Goal: Information Seeking & Learning: Learn about a topic

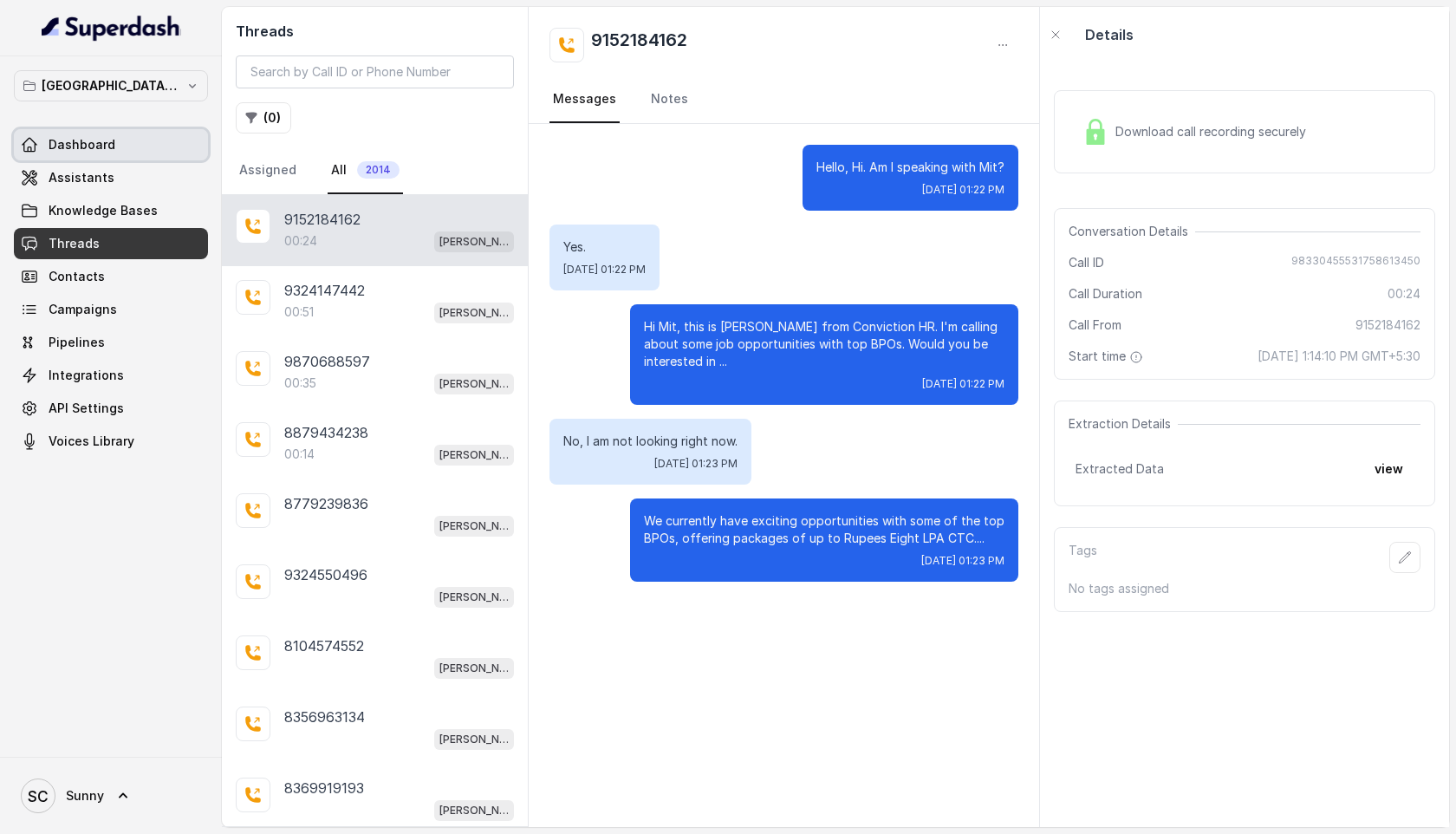
click at [119, 138] on link "Dashboard" at bounding box center [110, 145] width 194 height 32
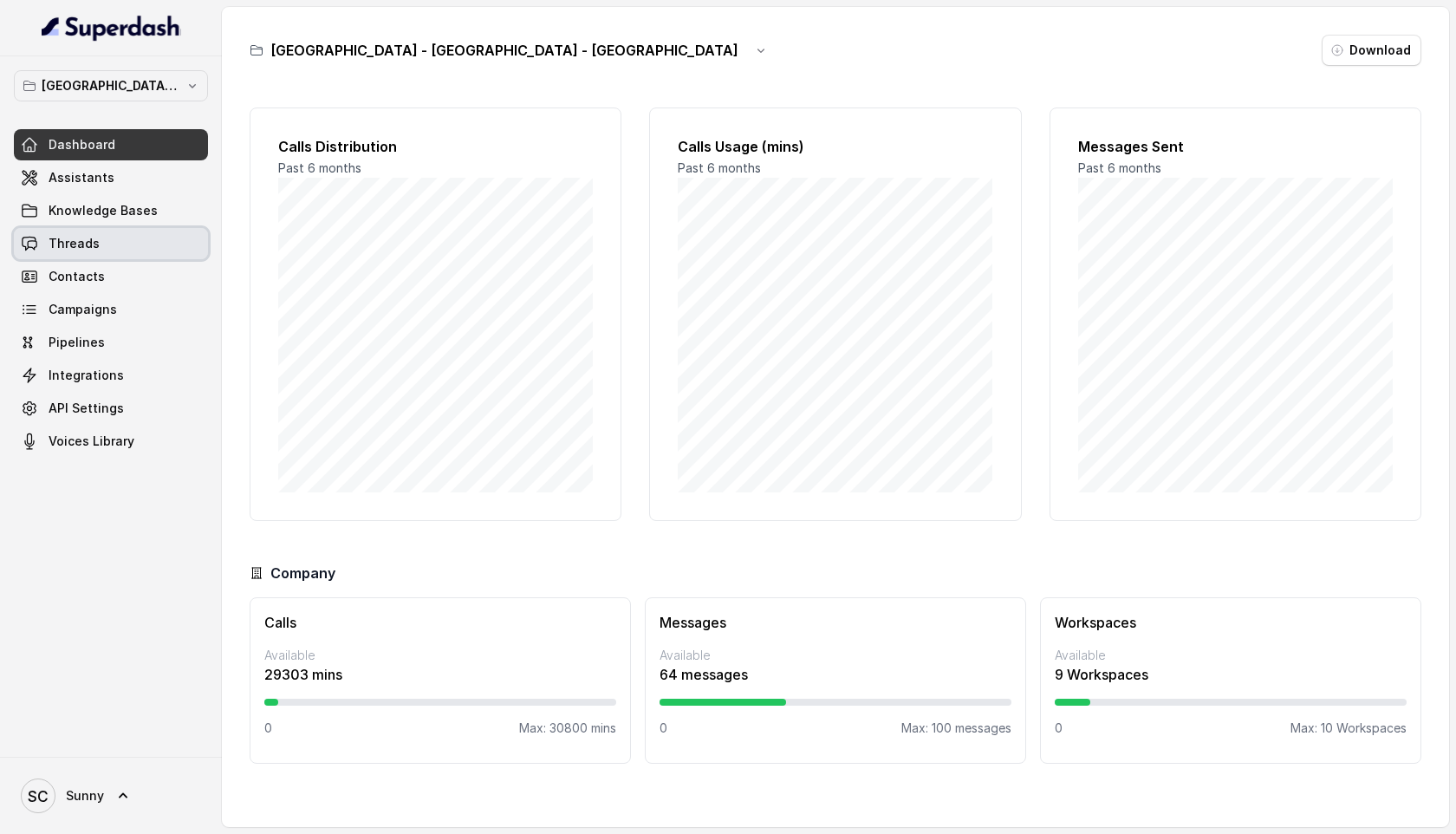
click at [47, 235] on link "Threads" at bounding box center [110, 243] width 194 height 32
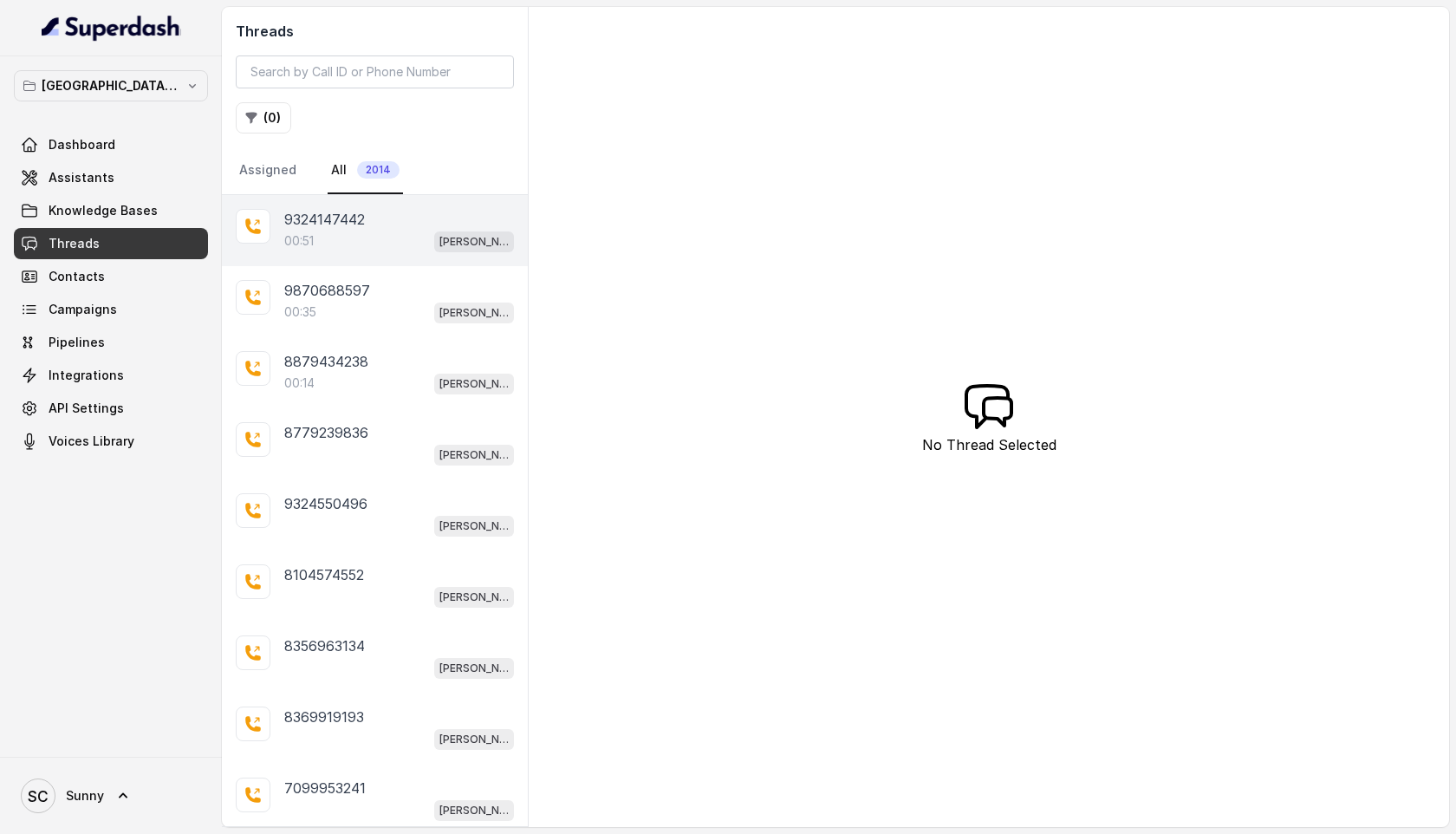
click at [318, 241] on div "00:51 [PERSON_NAME] Mumbai Conviction HR Outbound Assistant" at bounding box center [399, 240] width 230 height 23
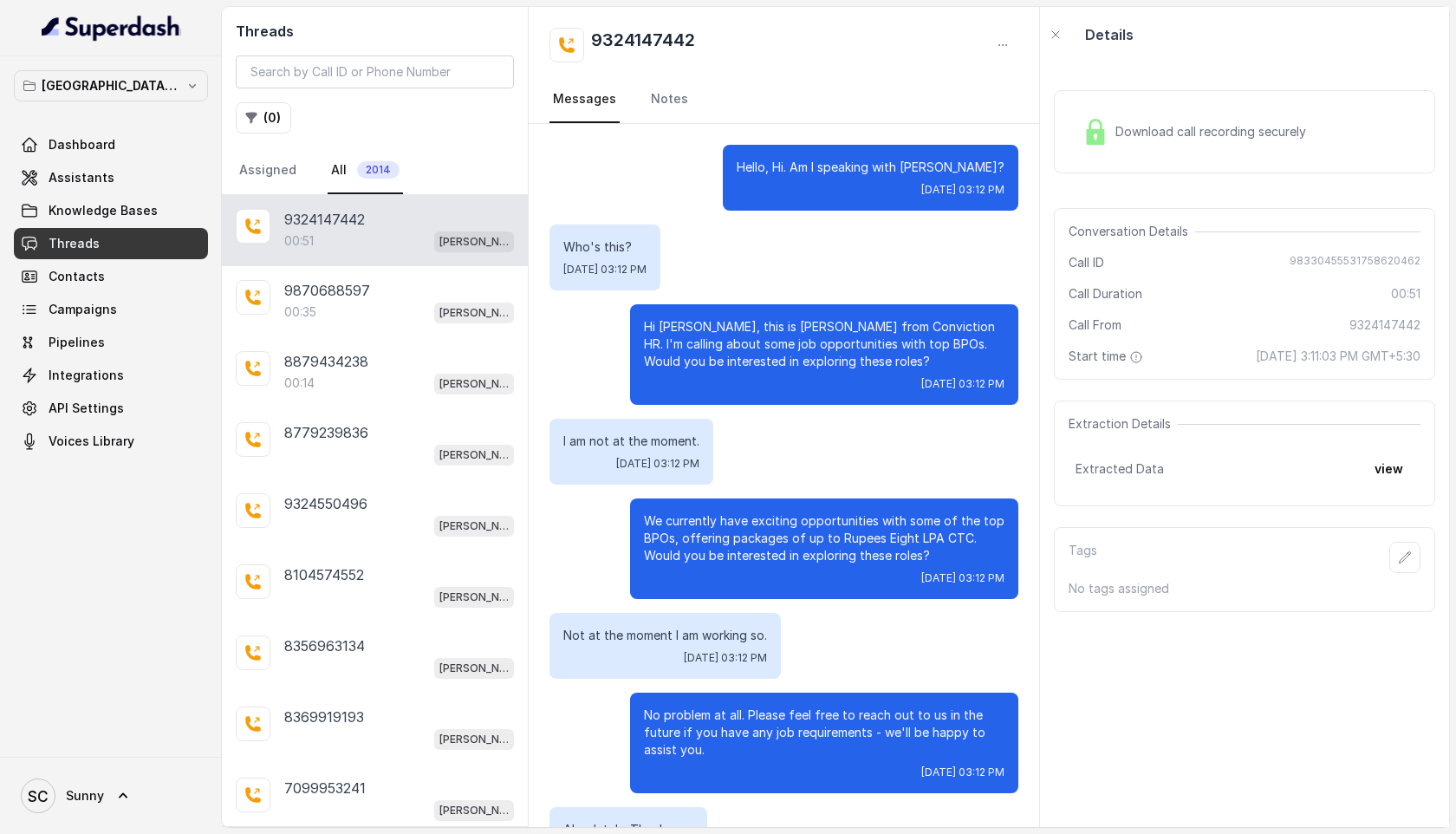
scroll to position [147, 0]
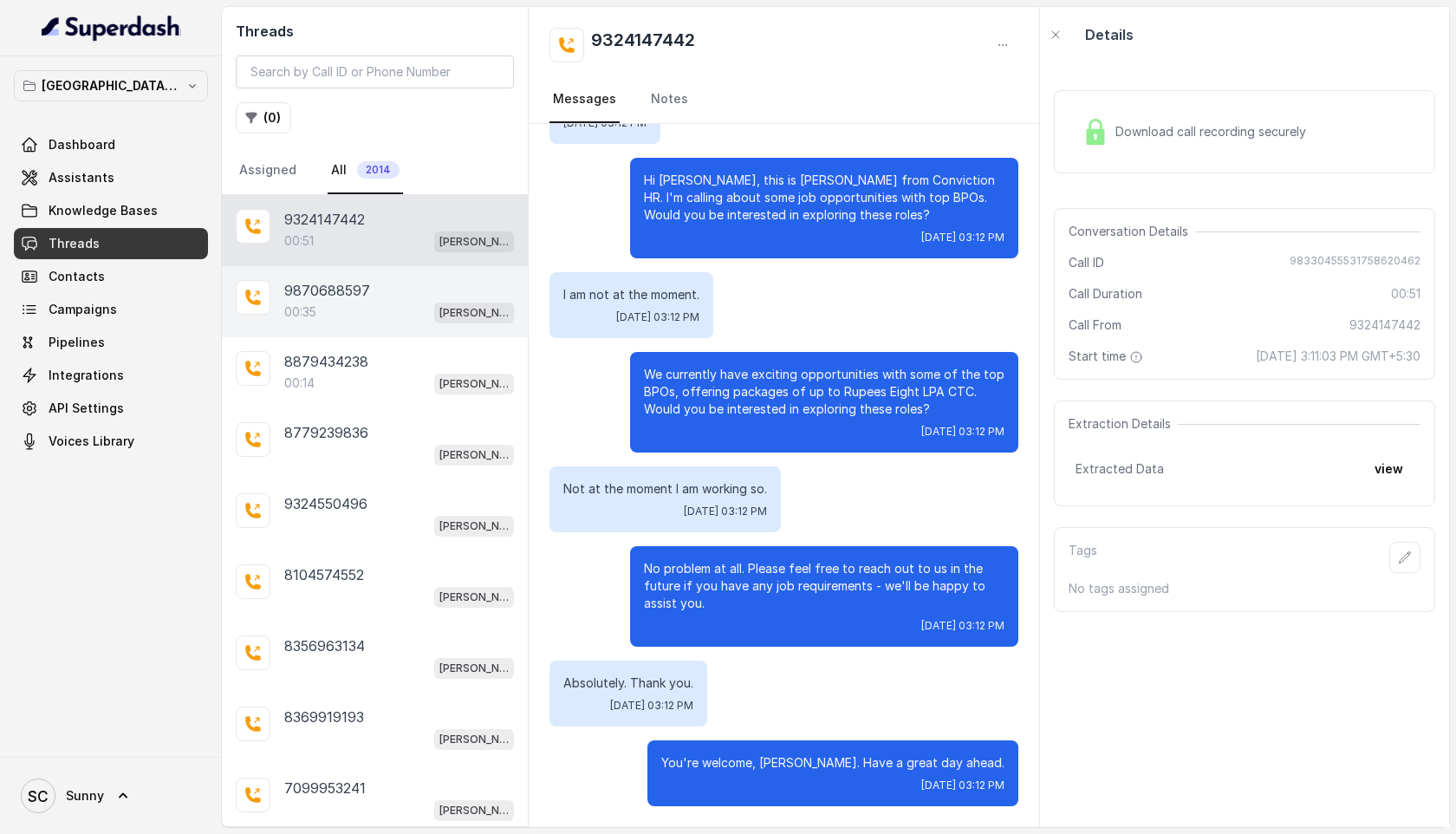
click at [300, 288] on p "9870688597" at bounding box center [327, 289] width 86 height 21
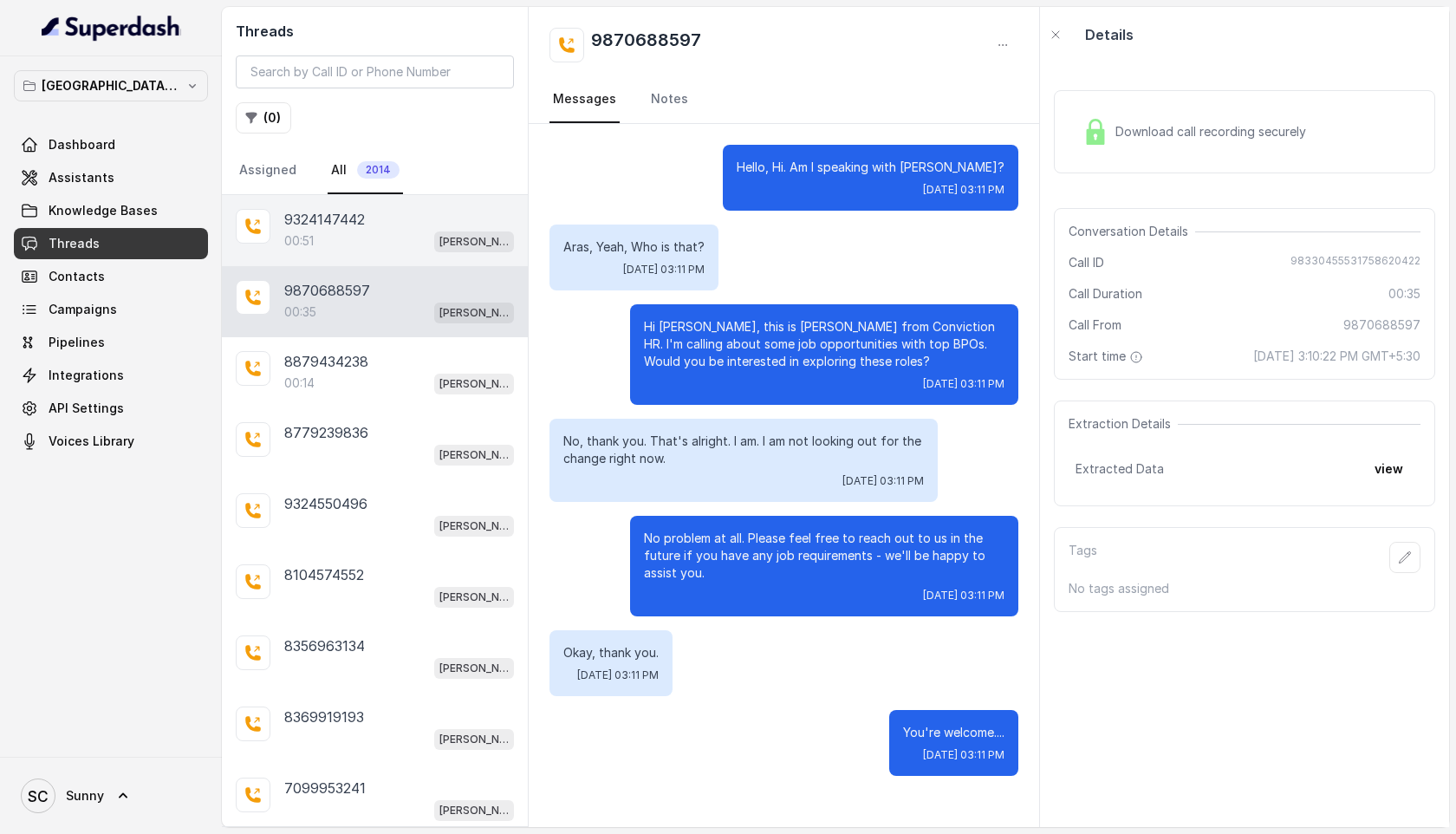
click at [313, 233] on p "00:51" at bounding box center [299, 241] width 30 height 18
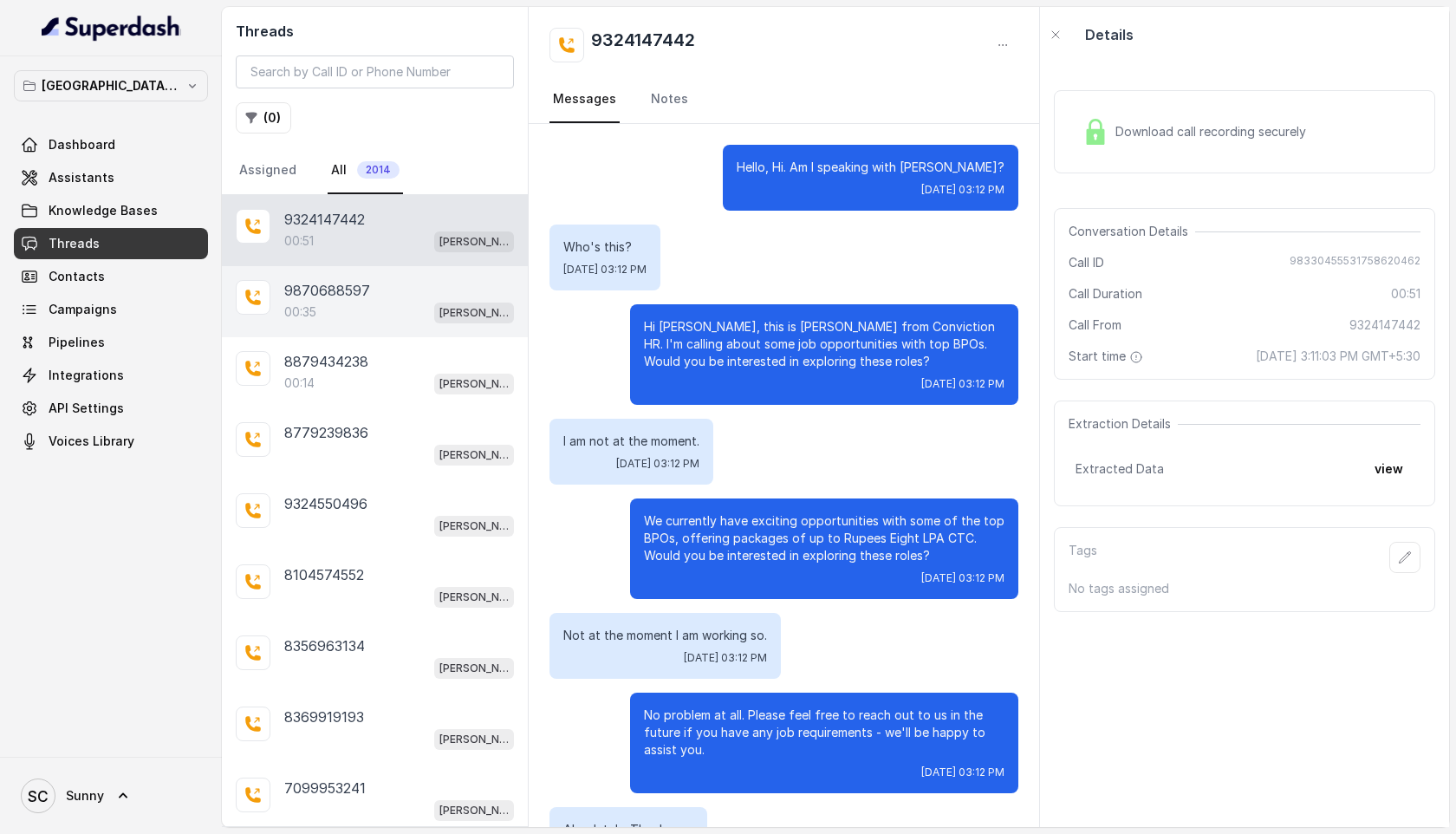
click at [338, 282] on p "9870688597" at bounding box center [327, 289] width 86 height 21
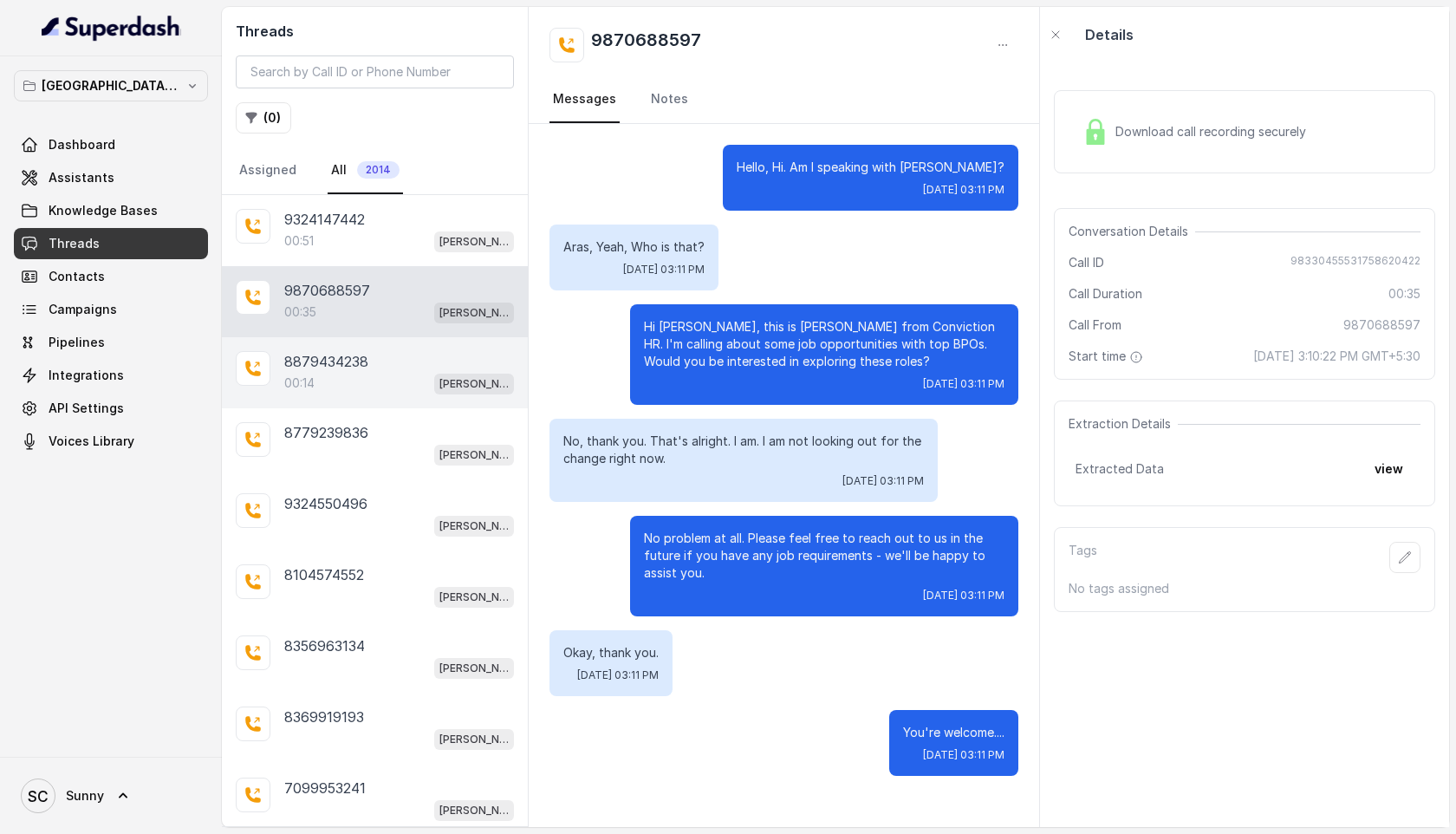
click at [329, 378] on div "00:14 [PERSON_NAME] Mumbai Conviction HR Outbound Assistant" at bounding box center [399, 383] width 230 height 23
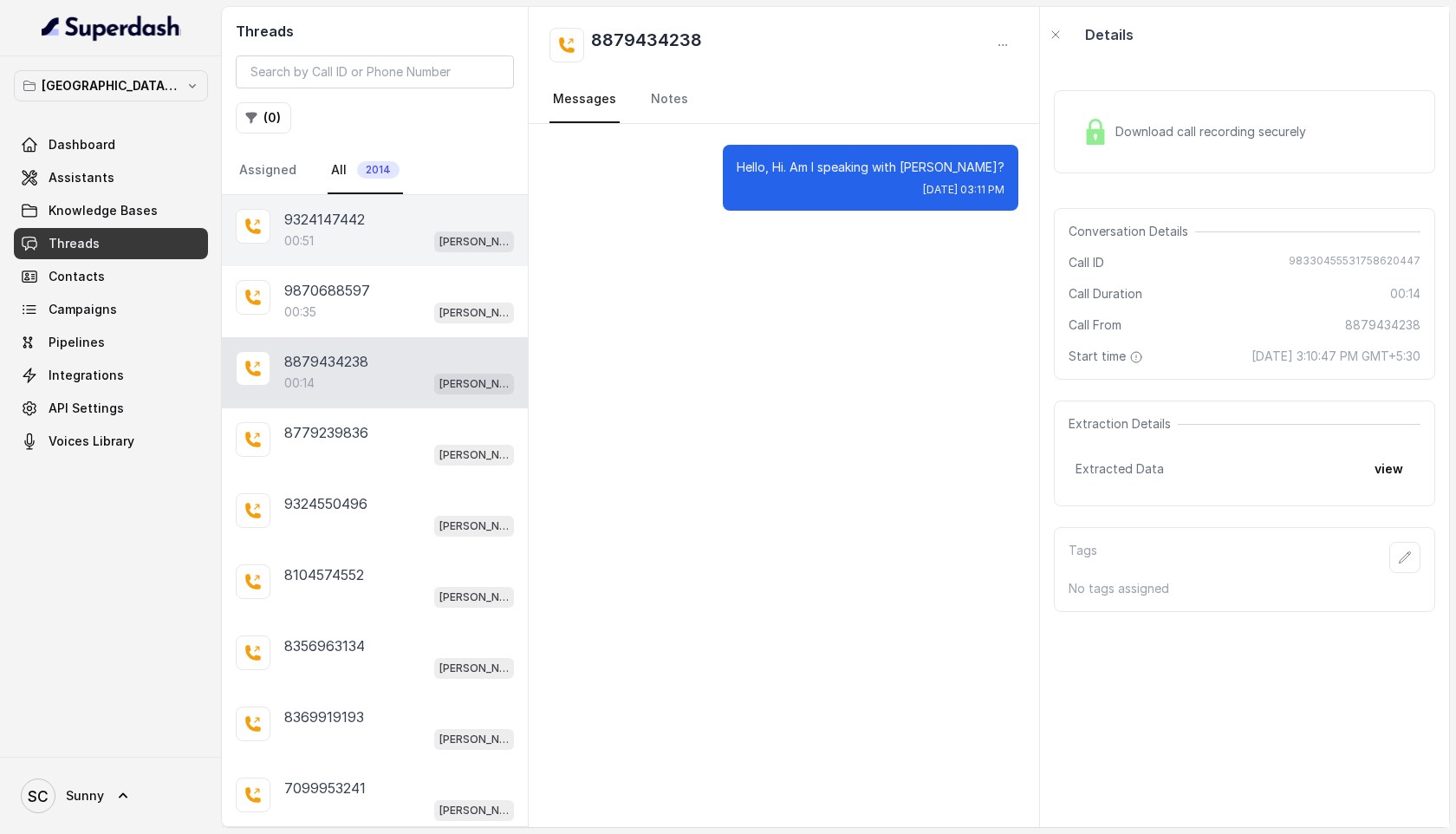
click at [336, 233] on div "00:51 [PERSON_NAME] Mumbai Conviction HR Outbound Assistant" at bounding box center [399, 240] width 230 height 23
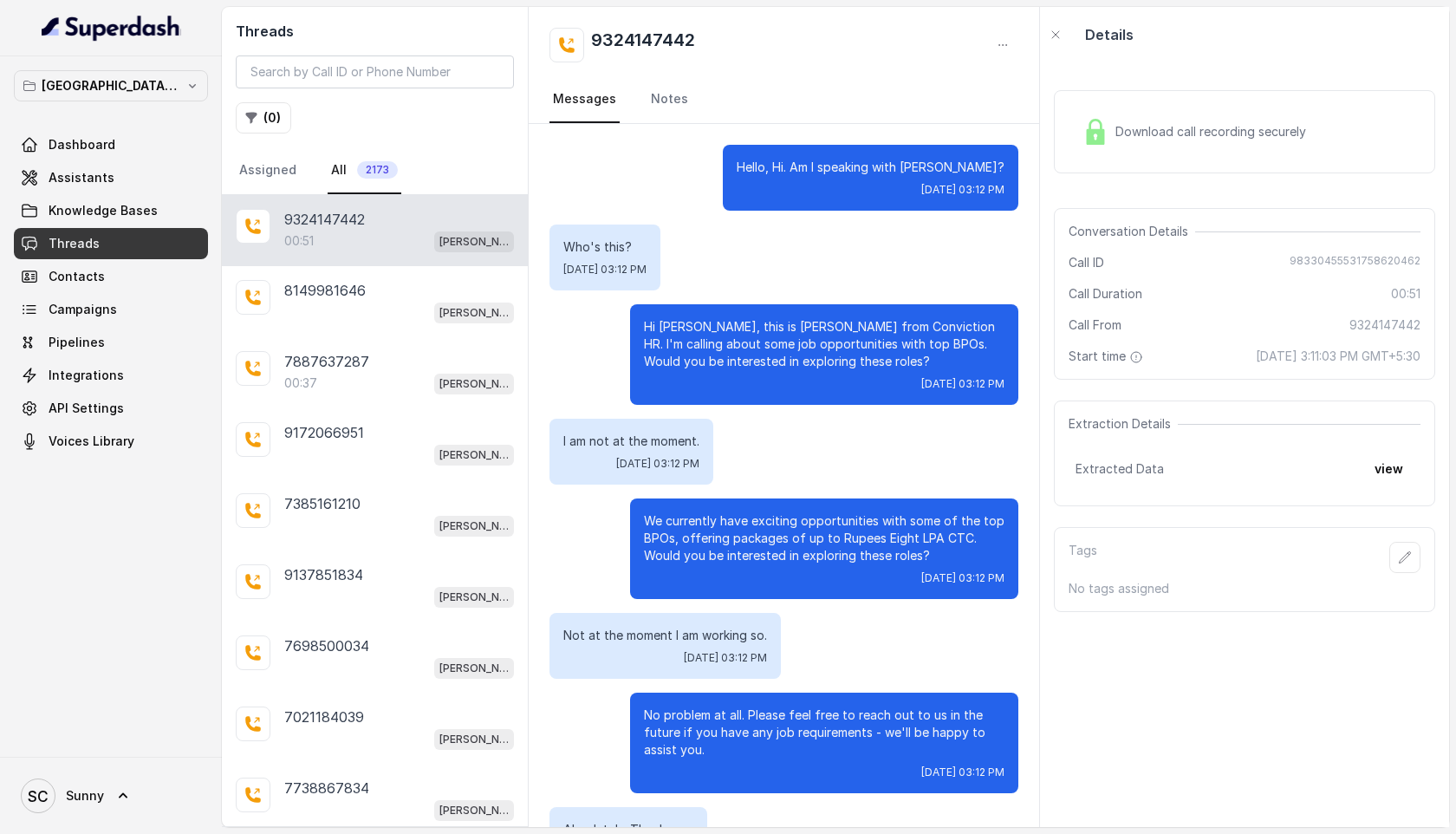
scroll to position [147, 0]
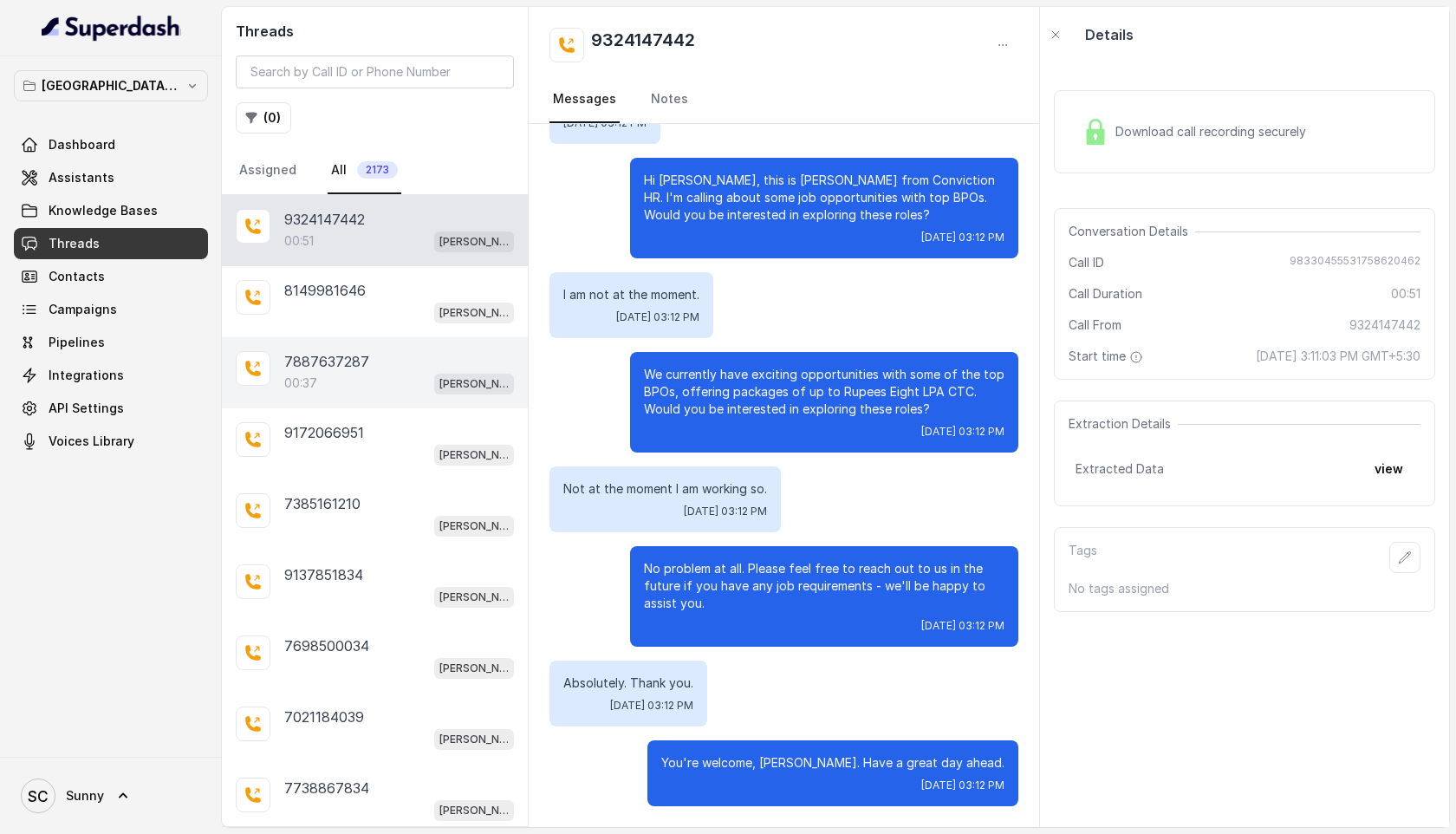
click at [308, 369] on p "7887637287" at bounding box center [327, 360] width 85 height 21
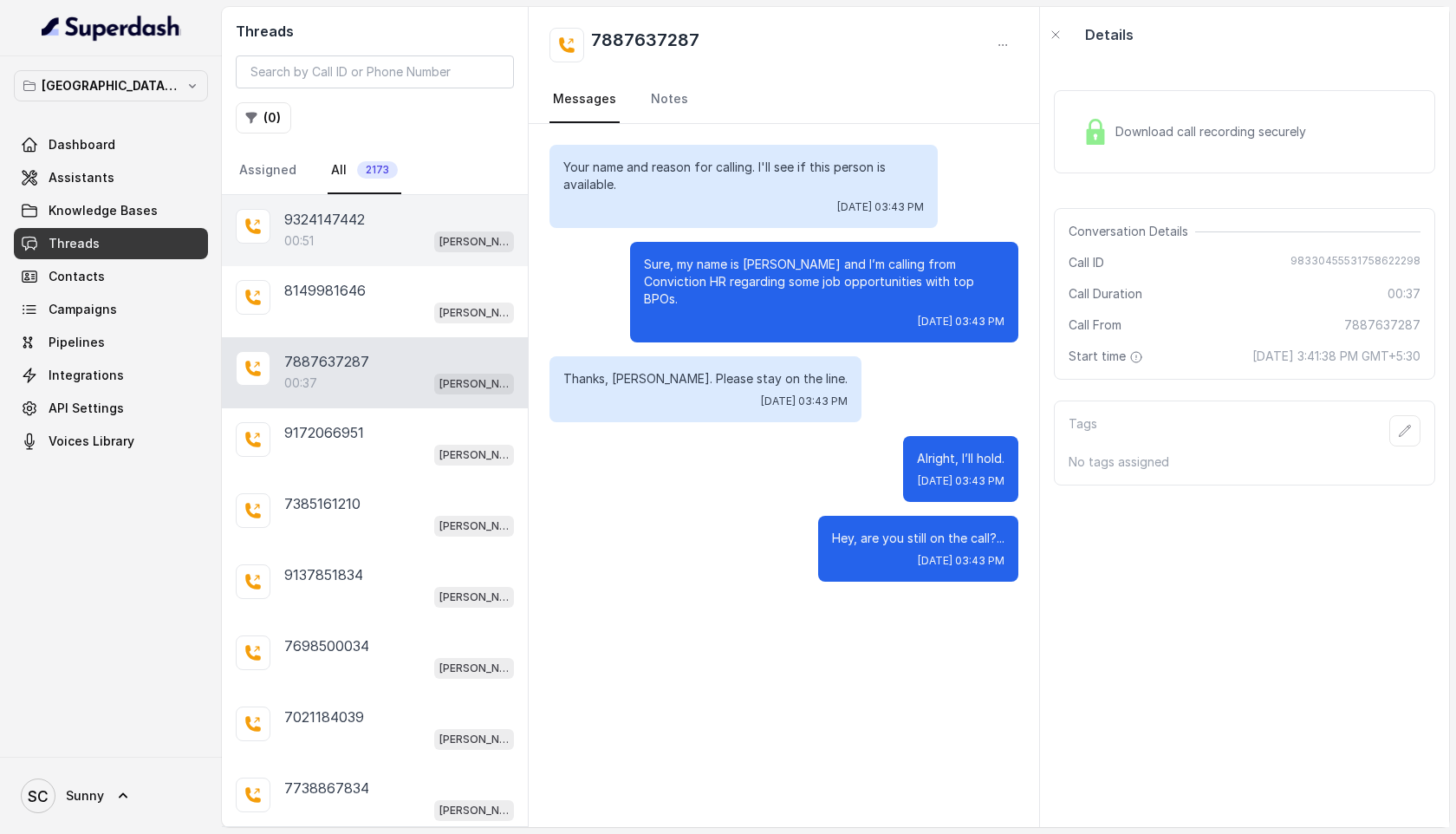
click at [289, 236] on p "00:51" at bounding box center [299, 241] width 30 height 18
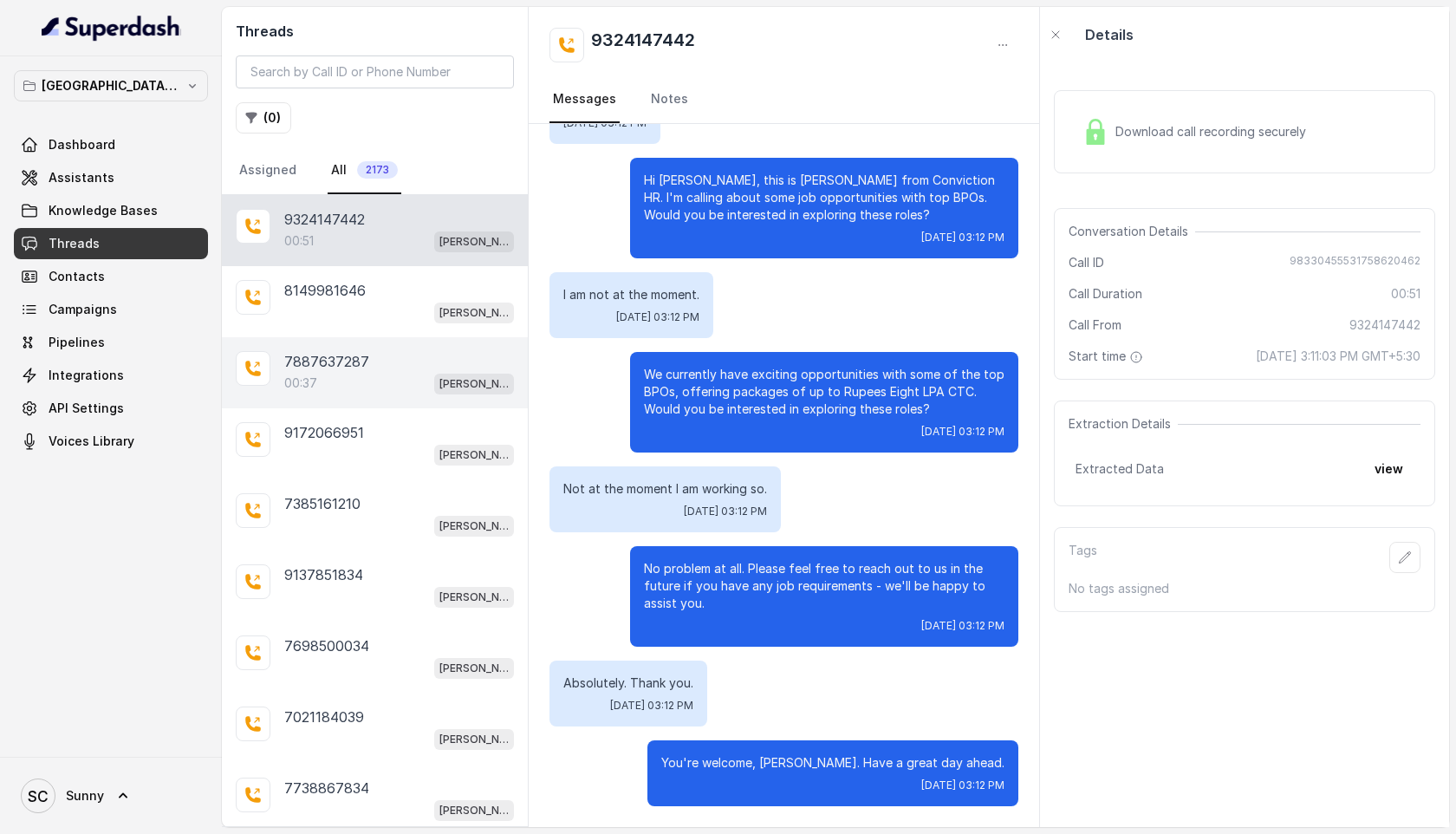
click at [358, 365] on p "7887637287" at bounding box center [327, 360] width 85 height 21
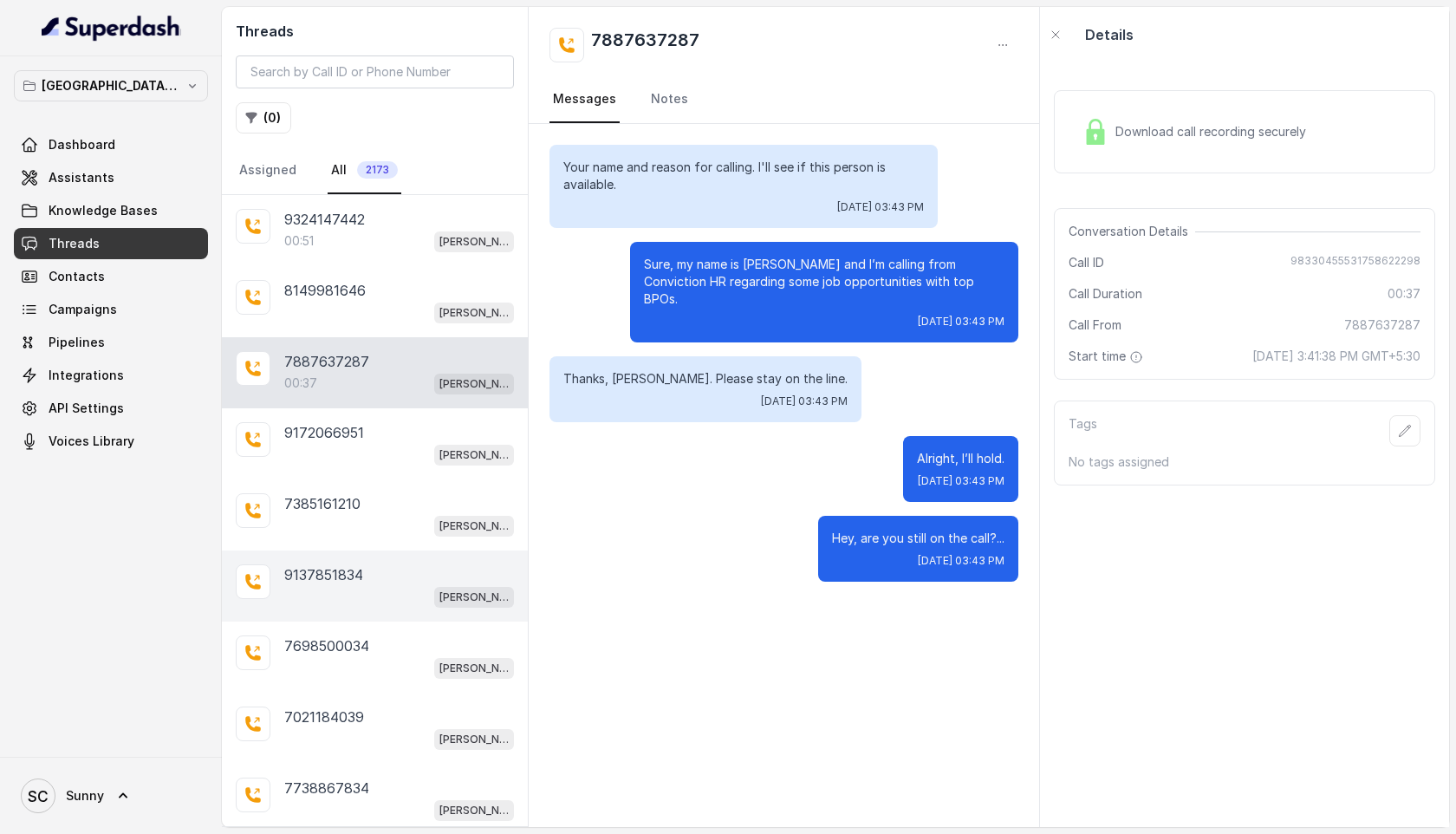
scroll to position [194, 0]
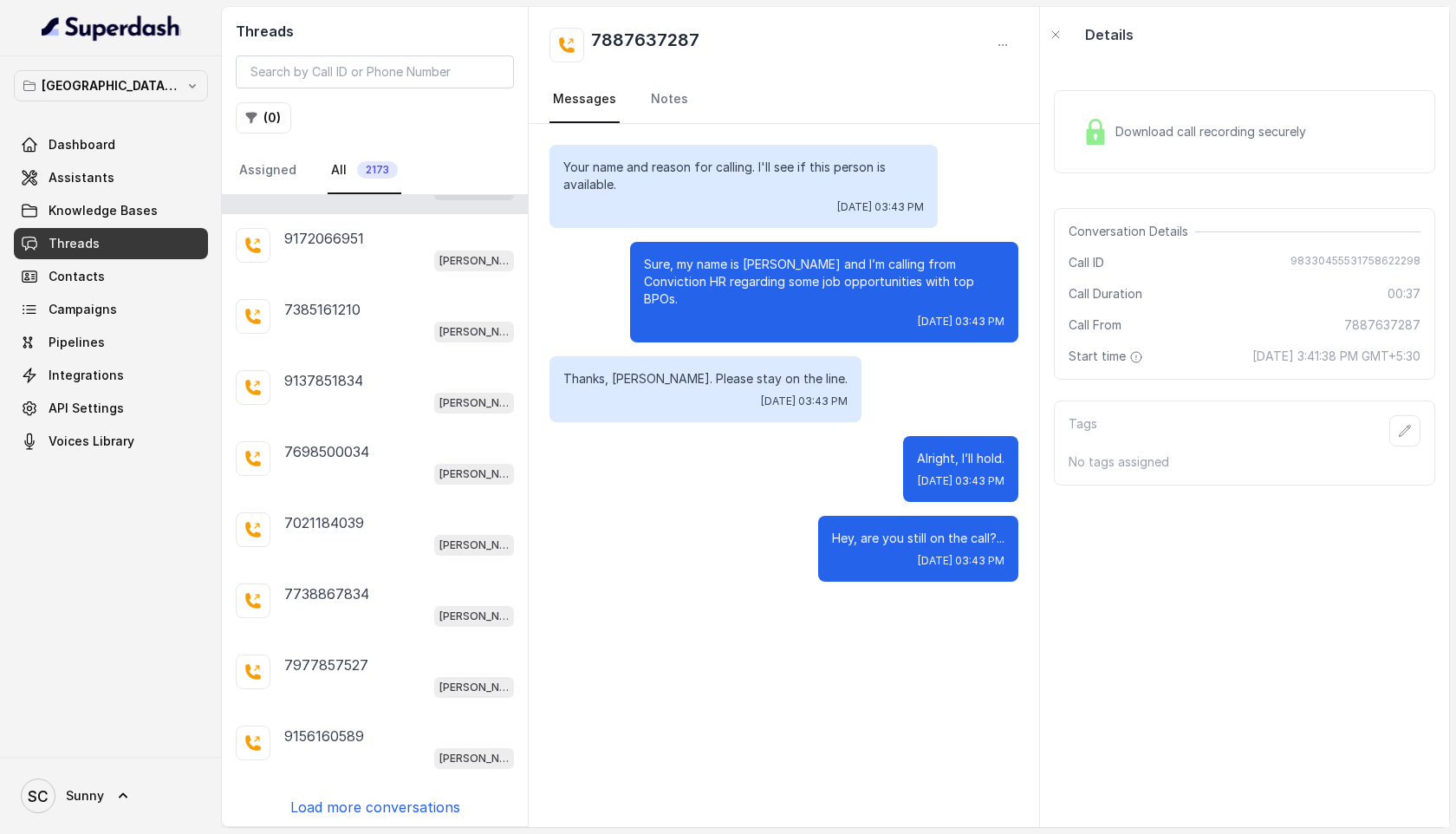
click at [340, 808] on p "Load more conversations" at bounding box center [375, 806] width 169 height 21
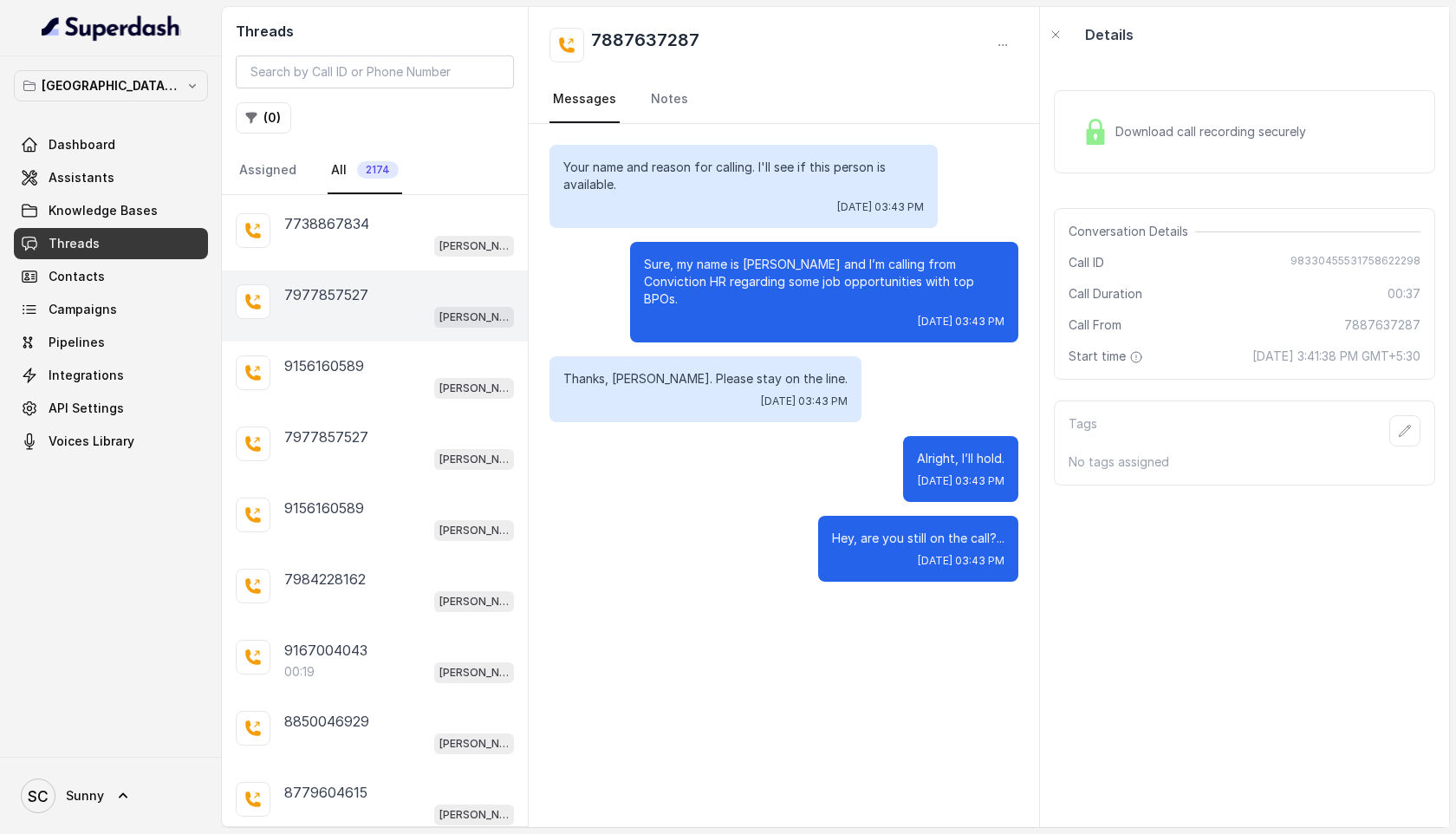
scroll to position [567, 0]
click at [344, 661] on div "00:19 [PERSON_NAME] Mumbai Conviction HR Outbound Assistant" at bounding box center [399, 669] width 230 height 23
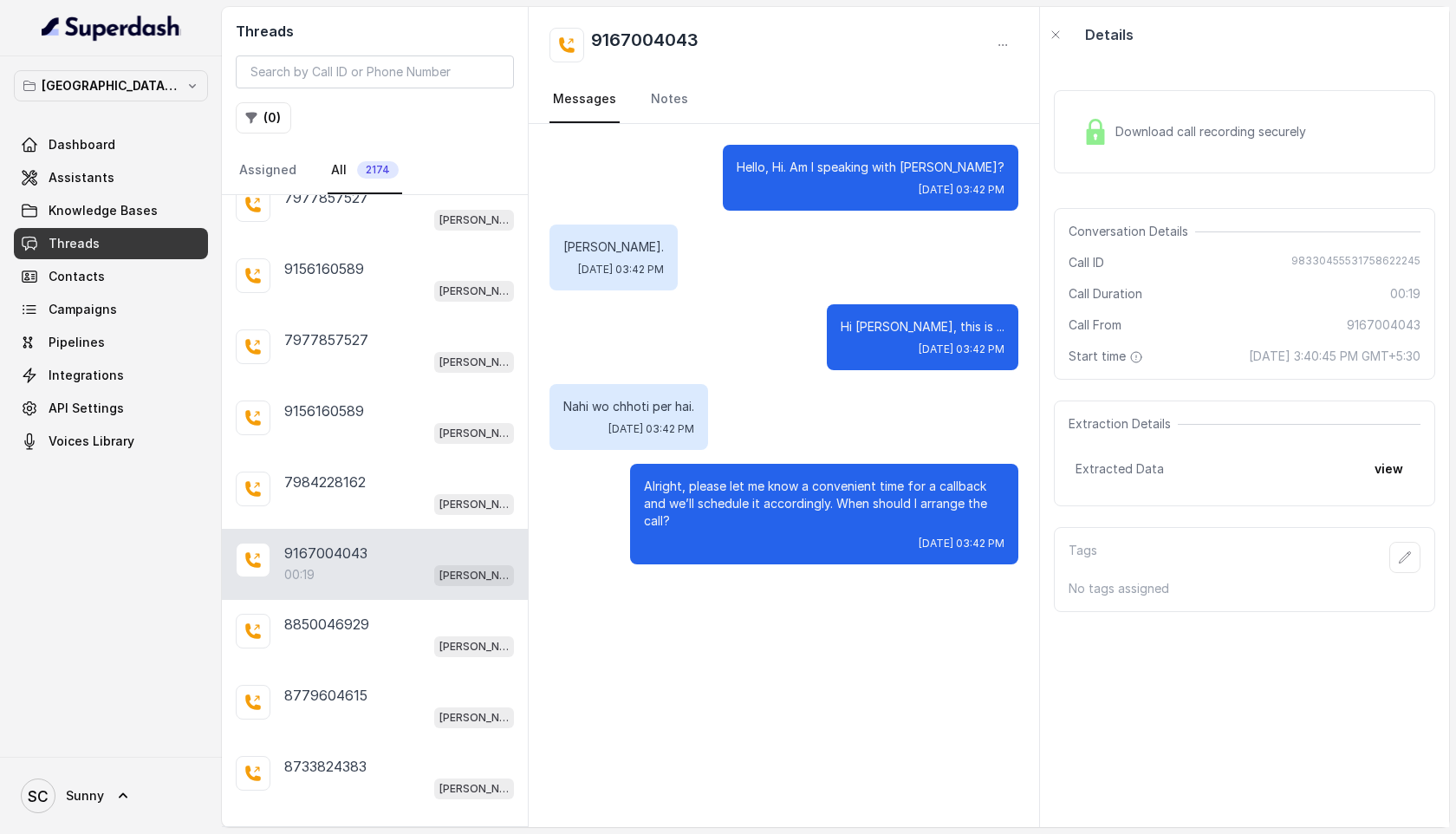
scroll to position [900, 0]
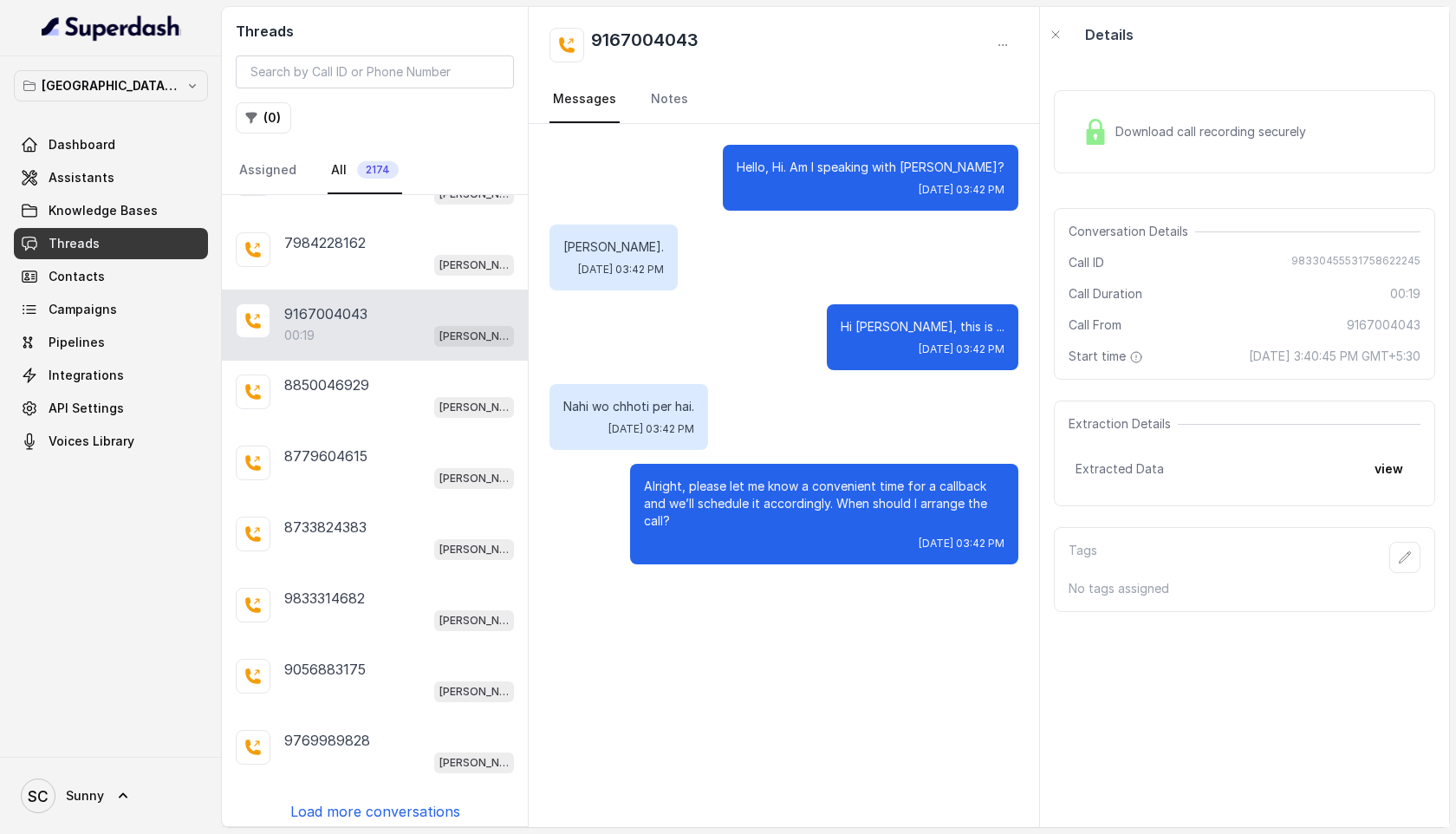
click at [343, 801] on p "Load more conversations" at bounding box center [375, 810] width 169 height 21
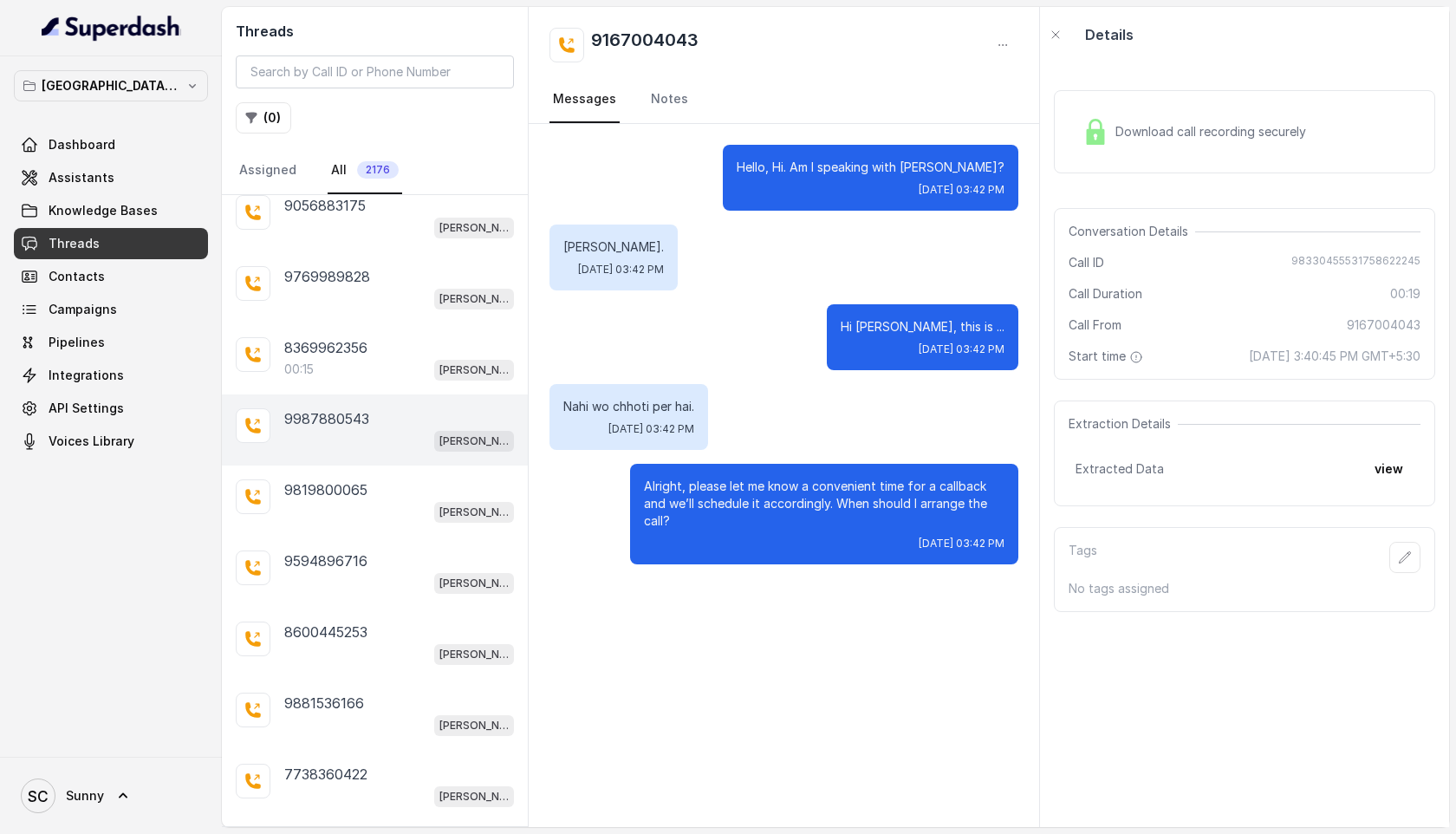
scroll to position [1507, 0]
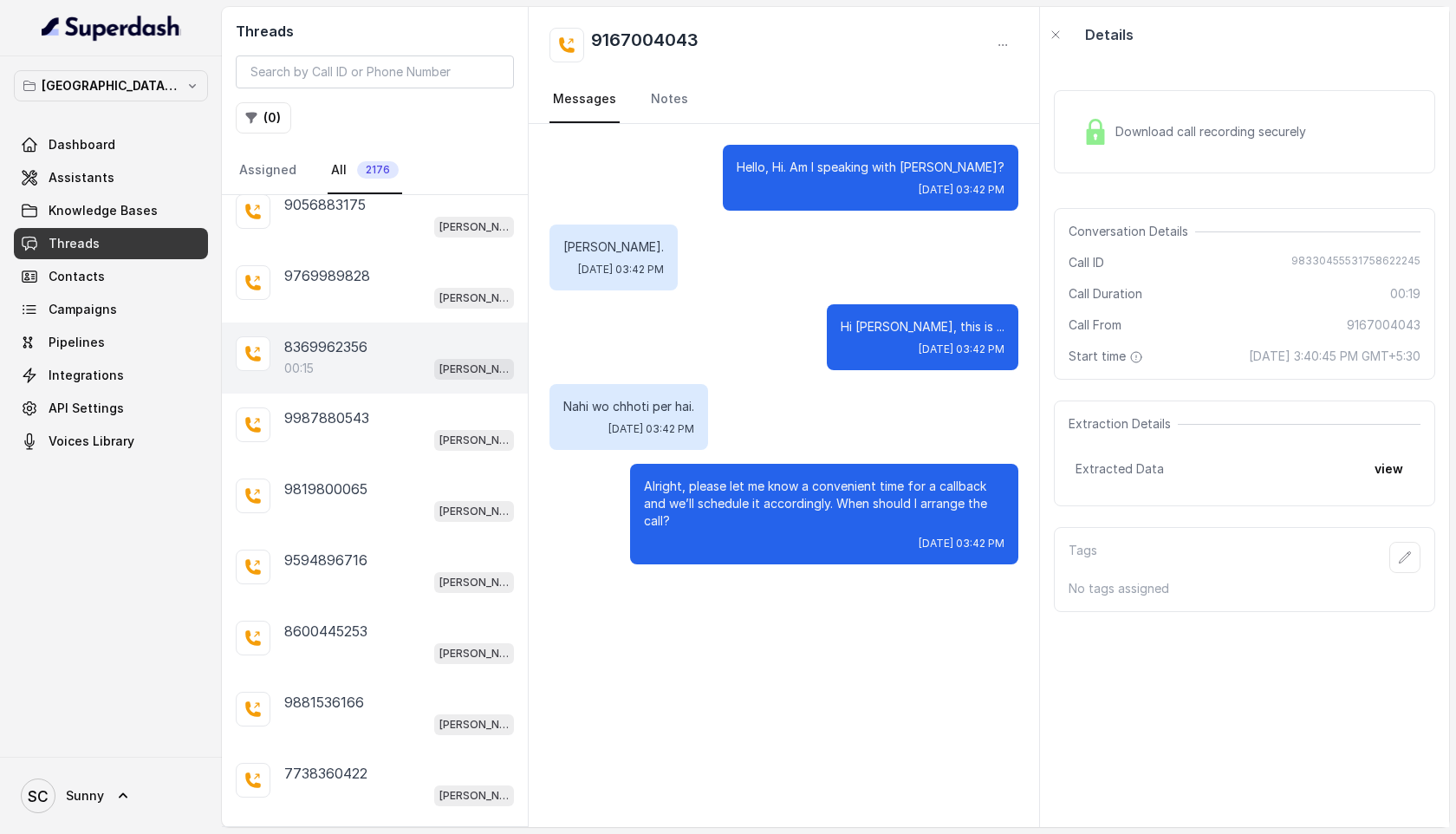
click at [329, 357] on div "00:15 [PERSON_NAME] Mumbai Conviction HR Outbound Assistant" at bounding box center [399, 368] width 230 height 23
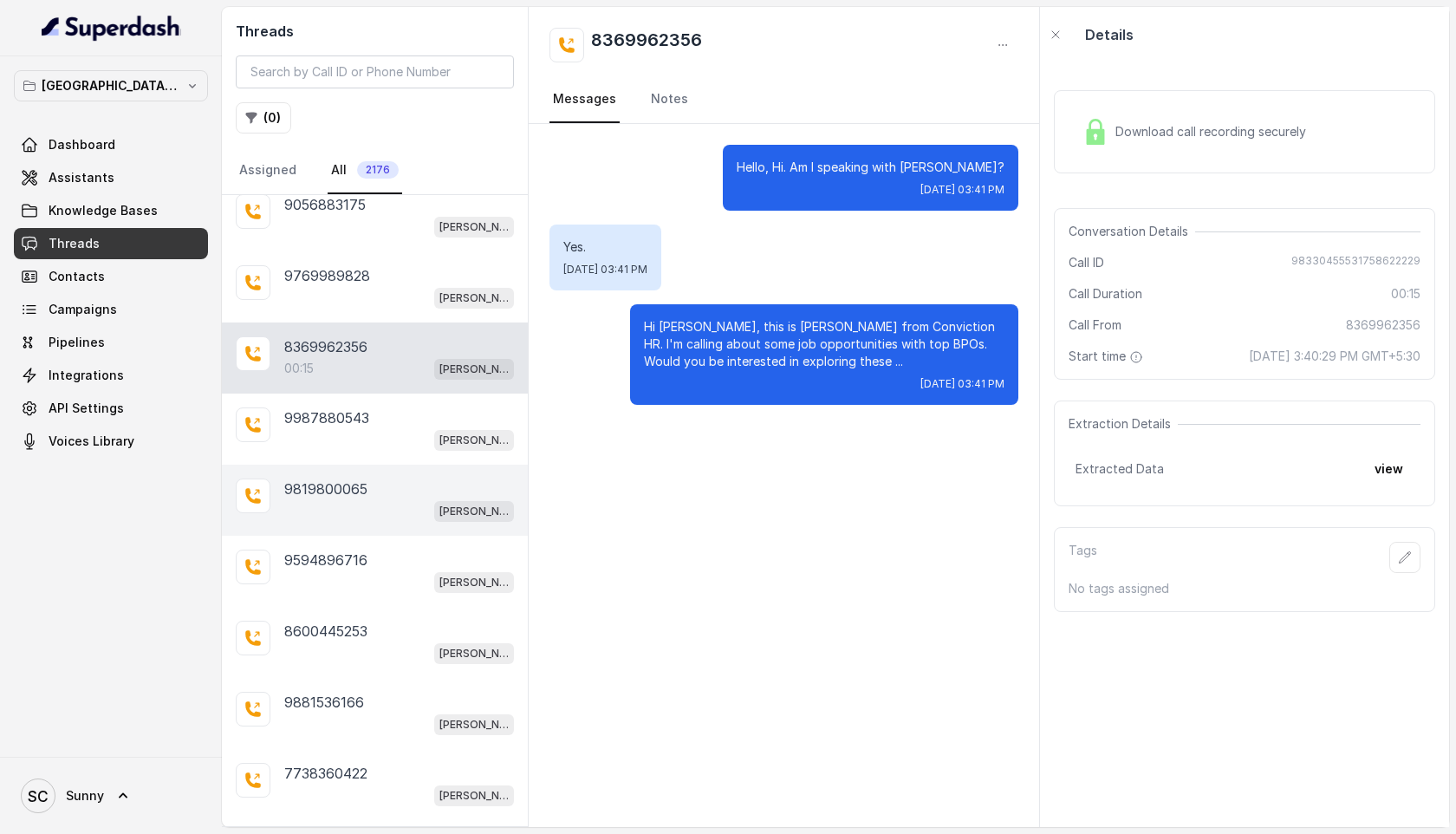
scroll to position [1607, 0]
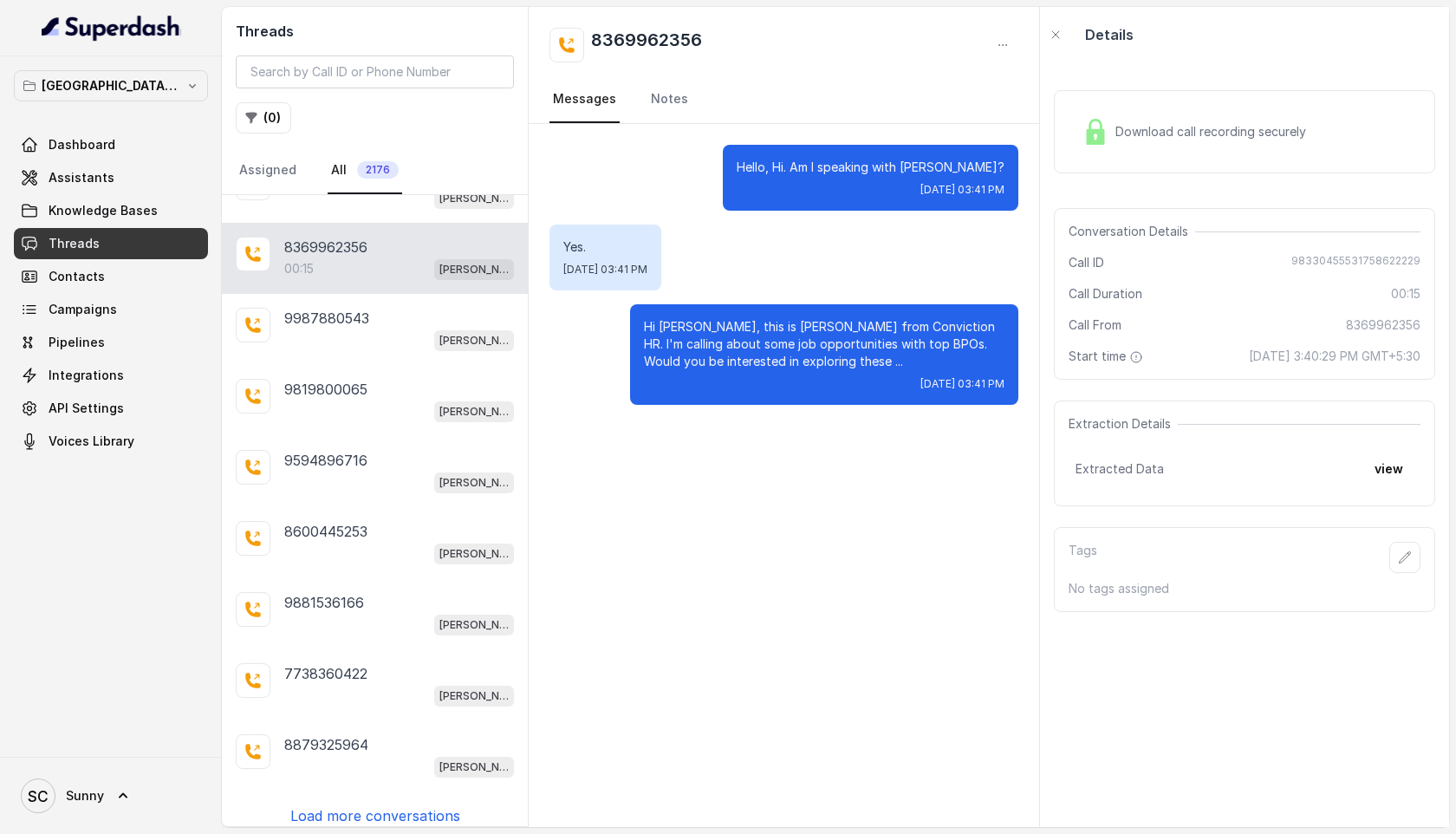
click at [368, 805] on p "Load more conversations" at bounding box center [375, 815] width 169 height 21
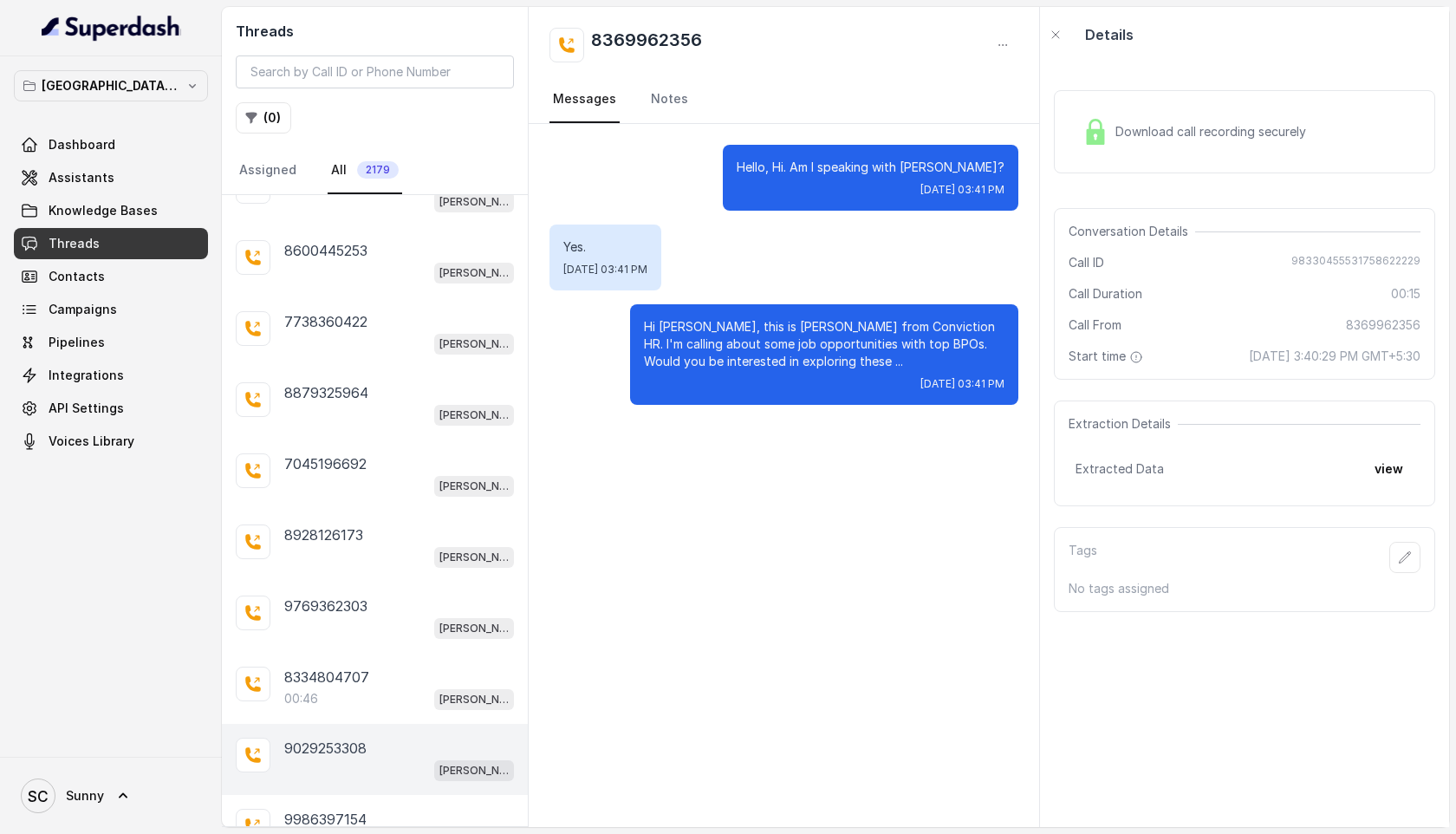
scroll to position [2185, 0]
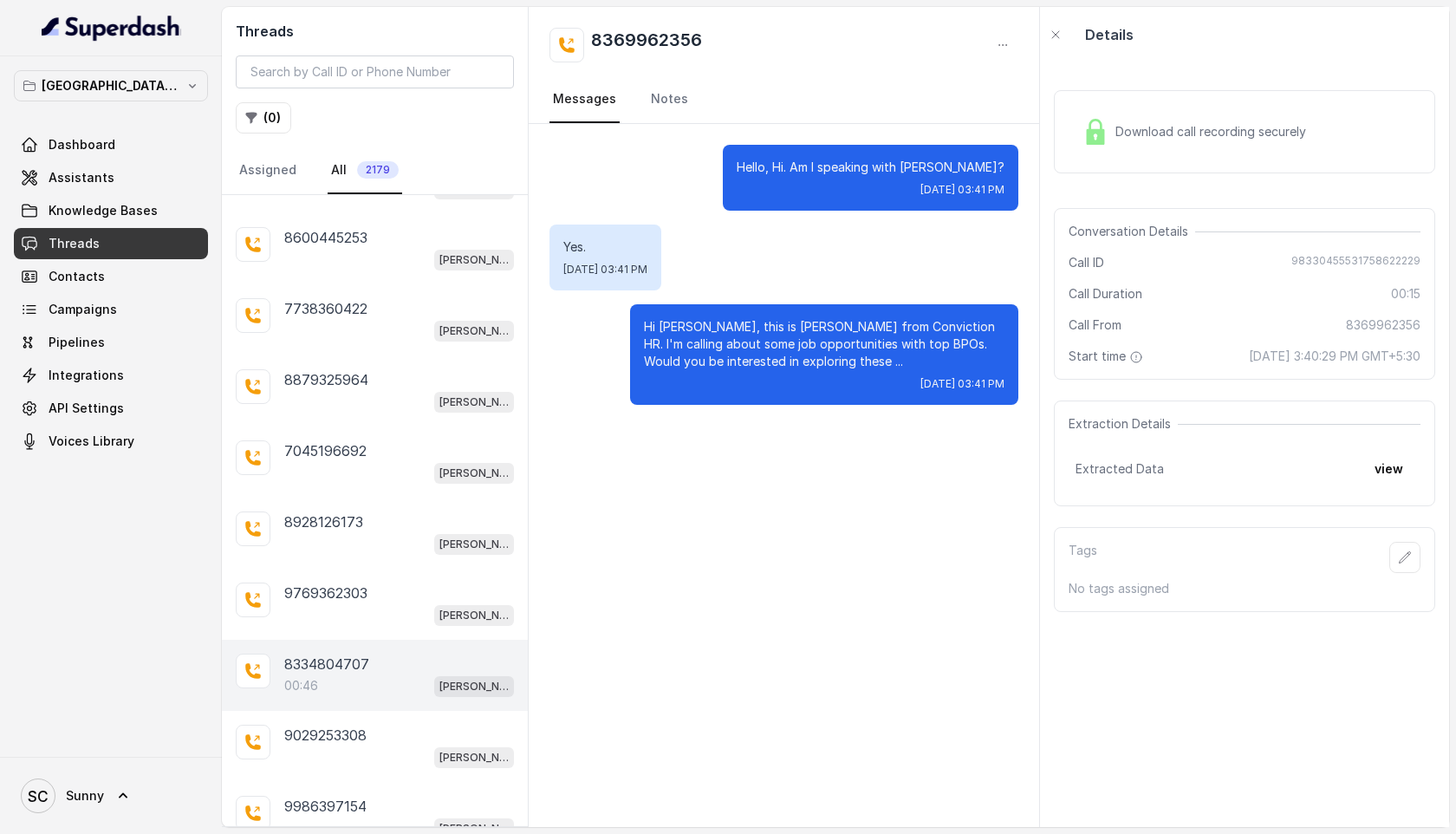
click at [334, 674] on div "00:46 [PERSON_NAME] Mumbai Conviction HR Outbound Assistant" at bounding box center [399, 685] width 230 height 23
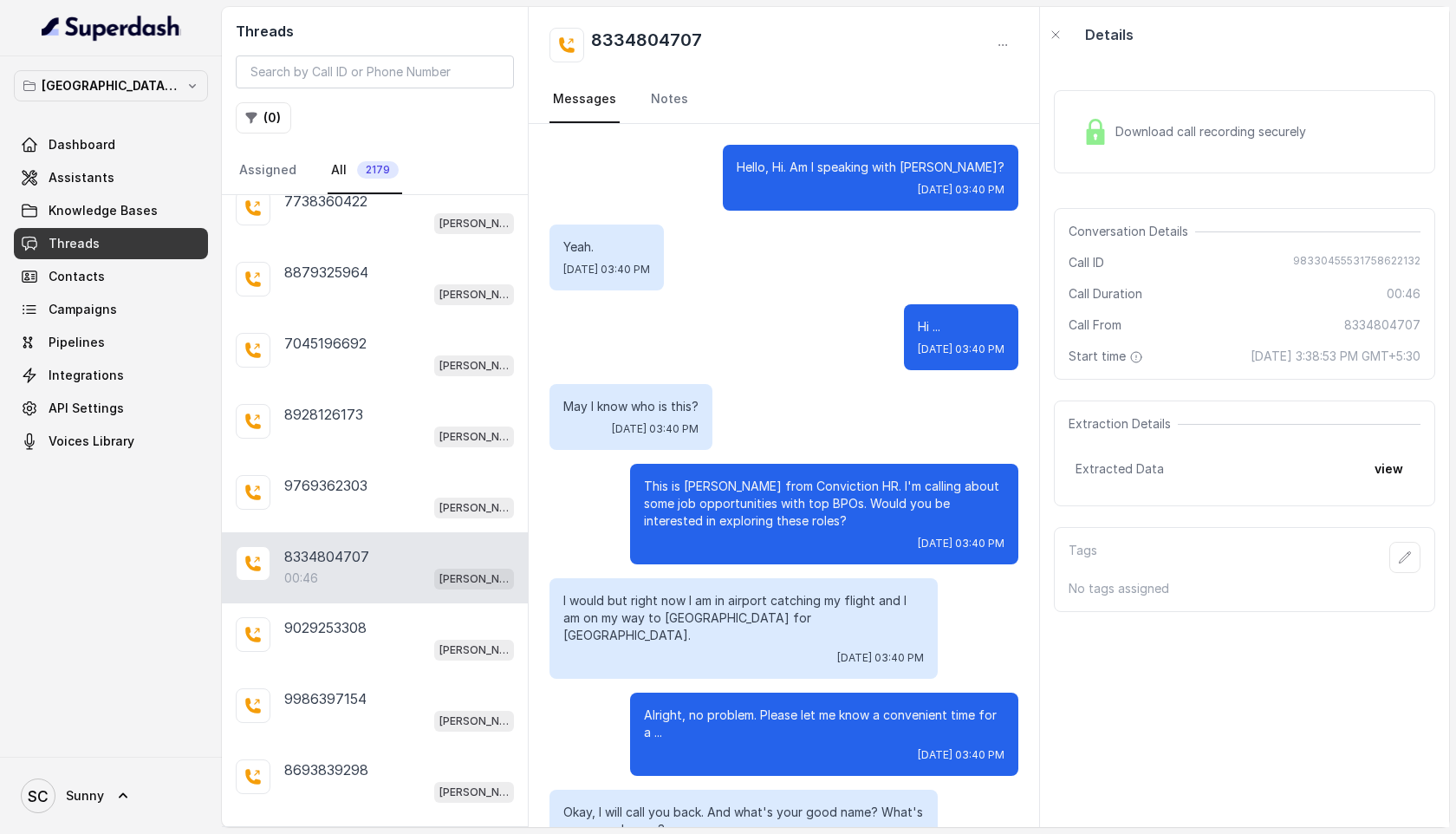
scroll to position [2313, 0]
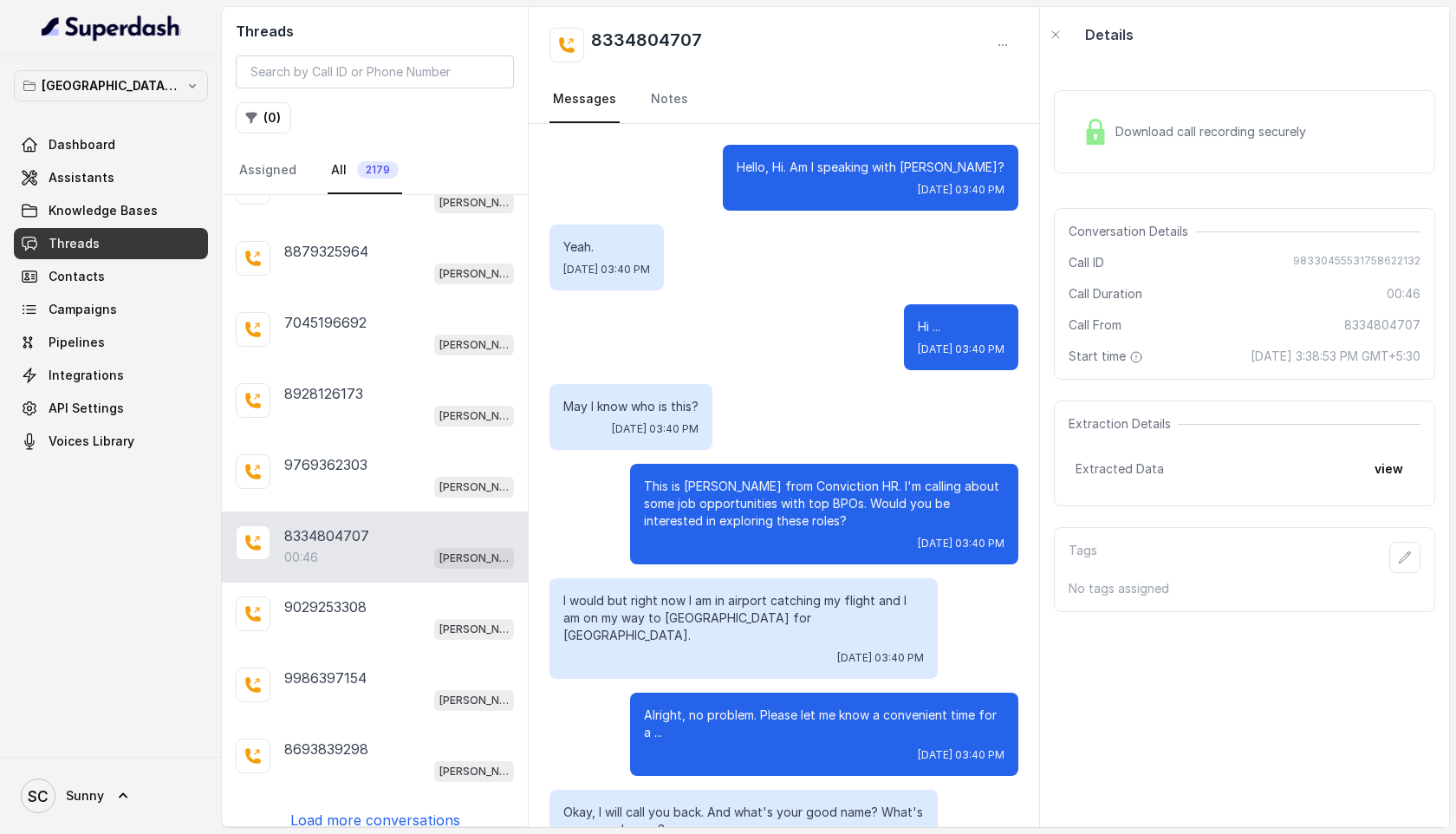
click at [379, 809] on p "Load more conversations" at bounding box center [375, 819] width 169 height 21
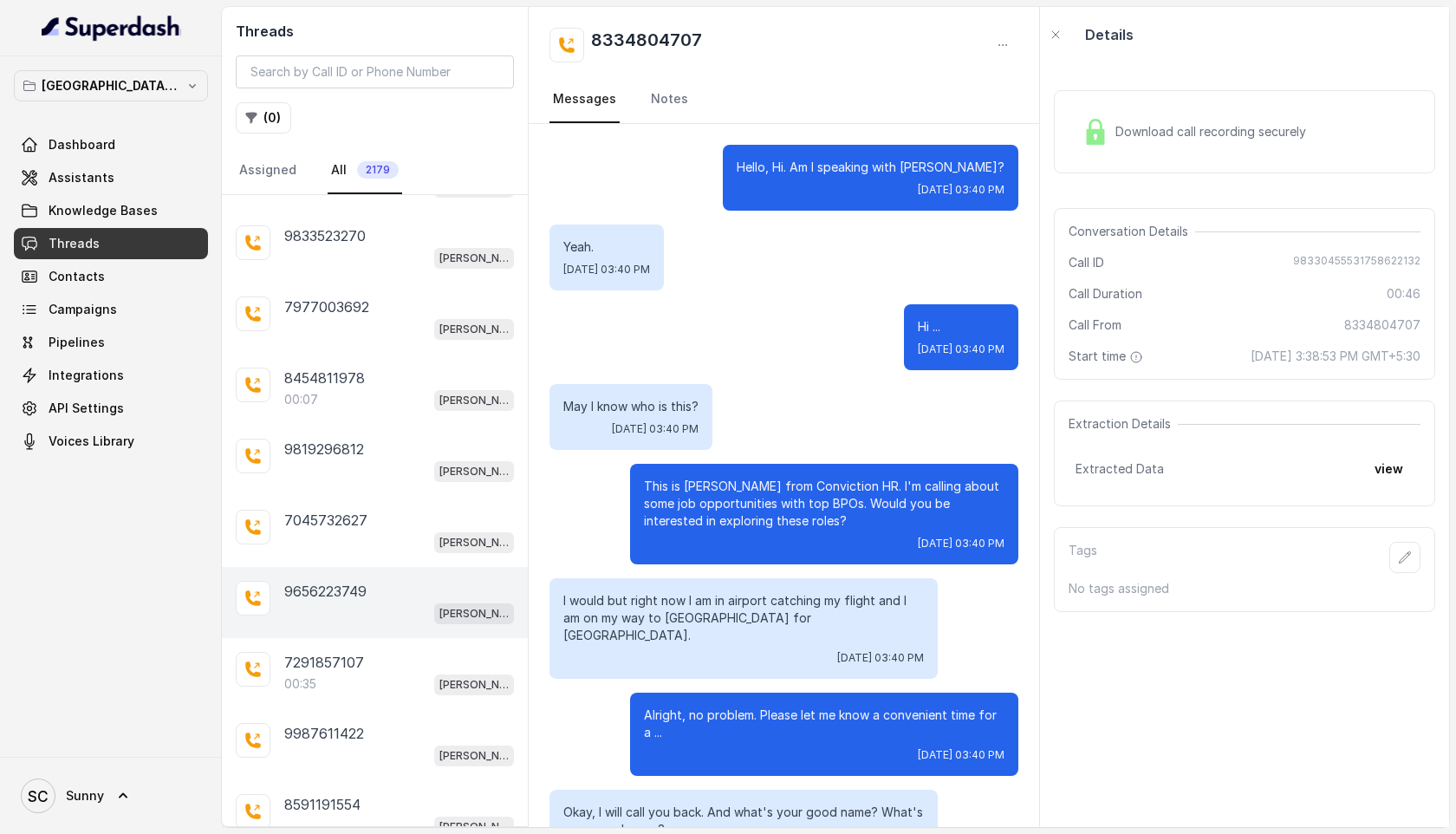
scroll to position [2886, 0]
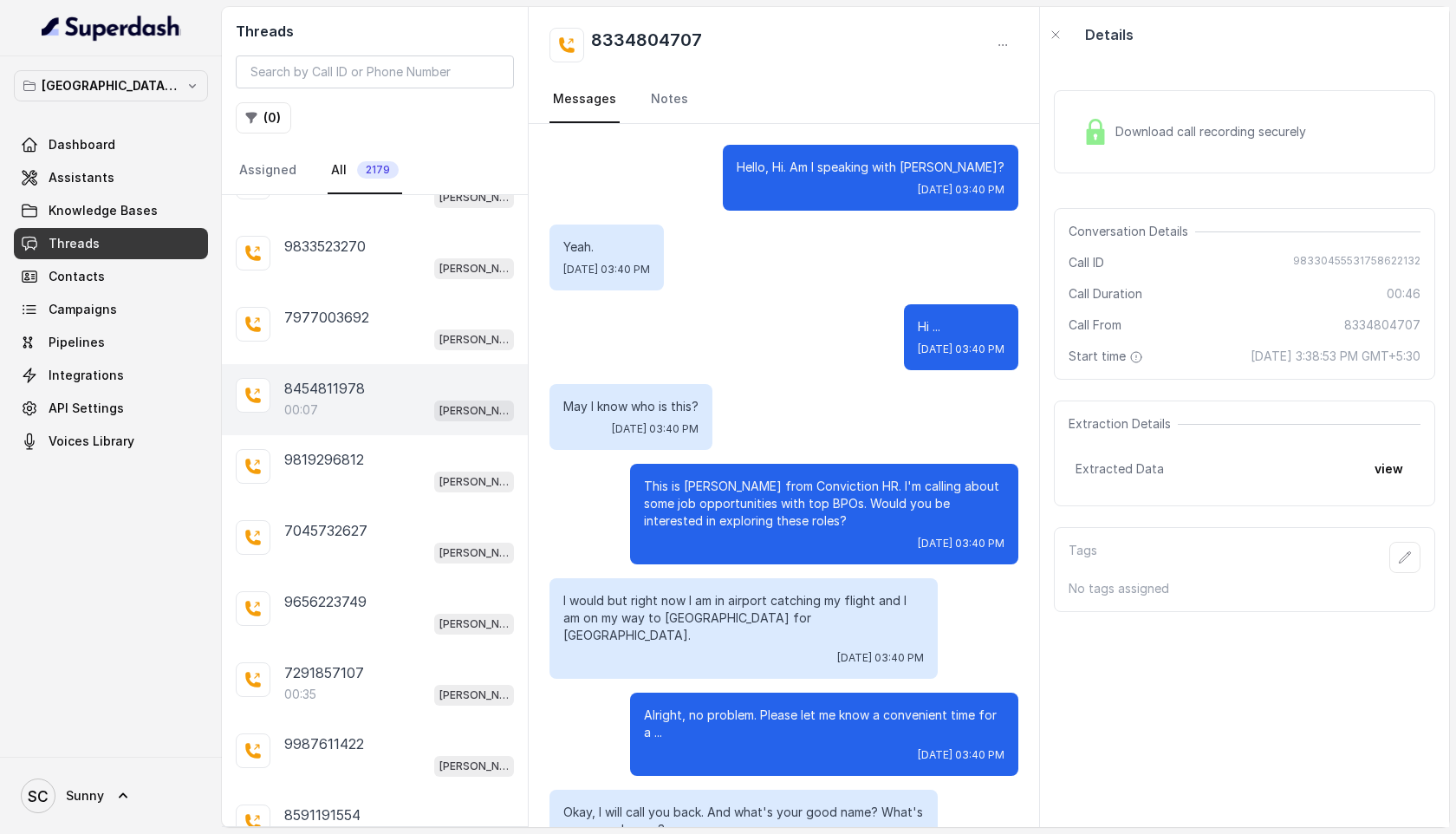
click at [336, 399] on div "00:07 [PERSON_NAME] Mumbai Conviction HR Outbound Assistant" at bounding box center [399, 410] width 230 height 23
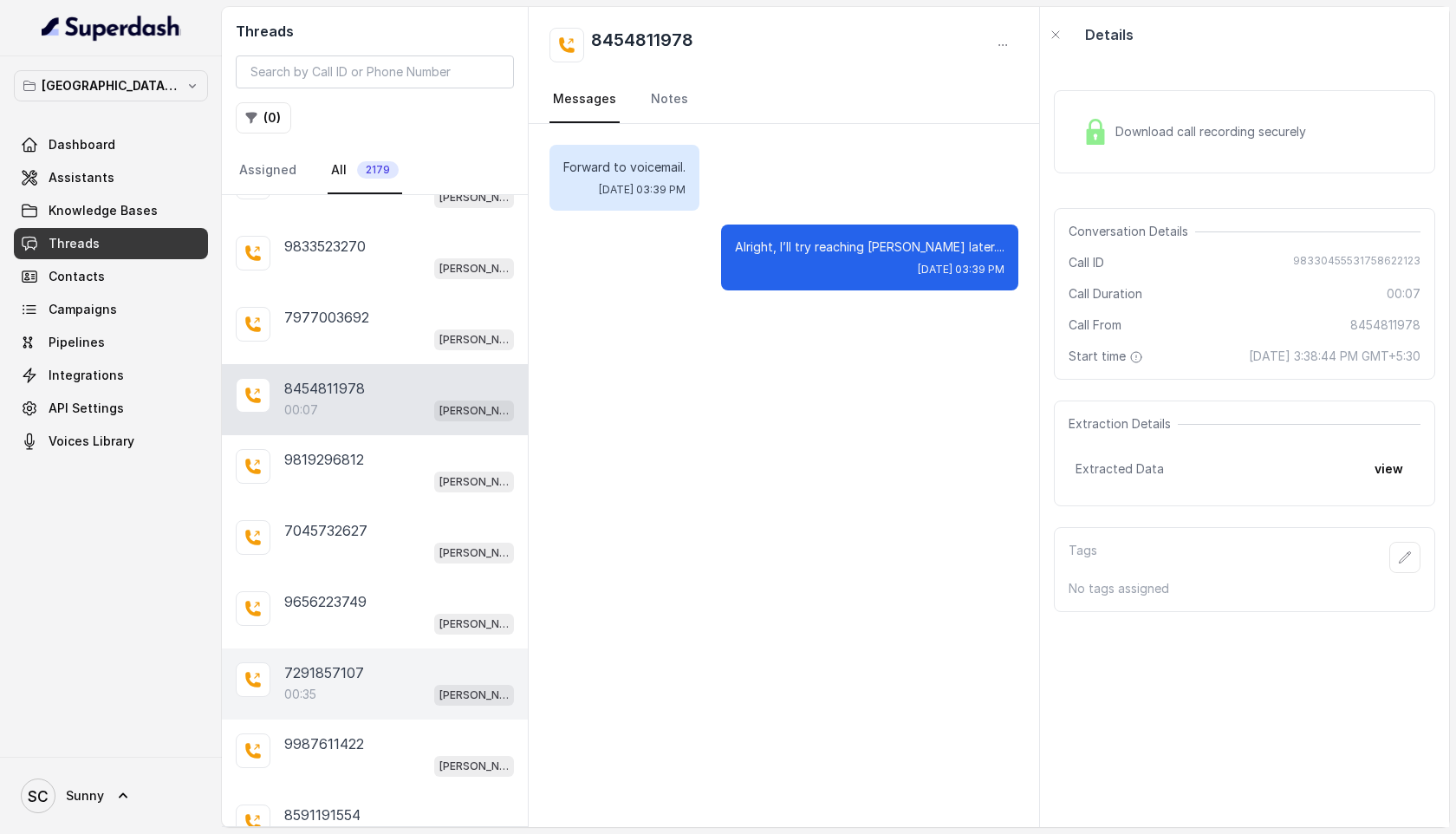
click at [329, 662] on p "7291857107" at bounding box center [324, 672] width 80 height 21
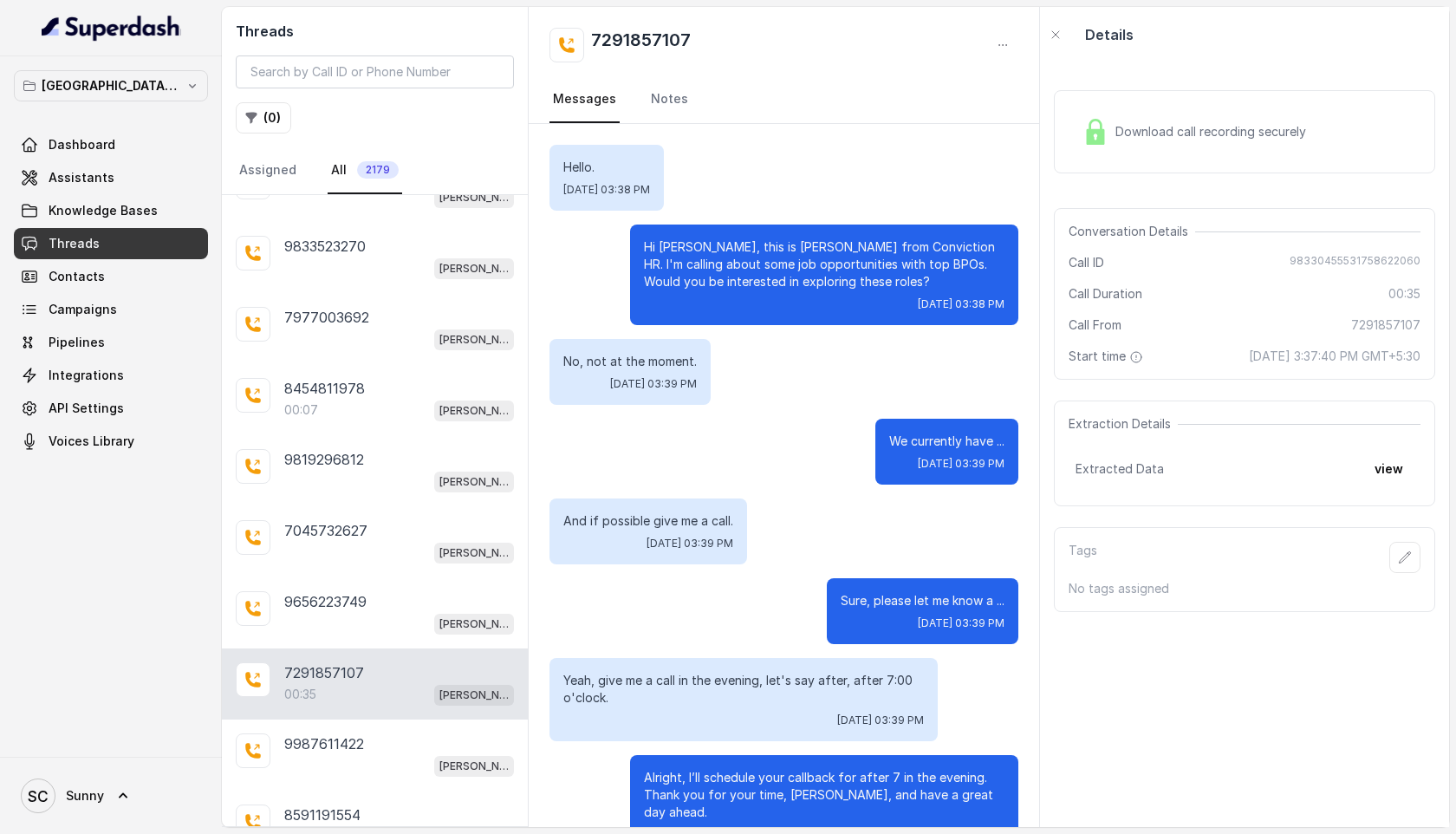
click at [1189, 130] on span "Download call recording securely" at bounding box center [1215, 132] width 198 height 18
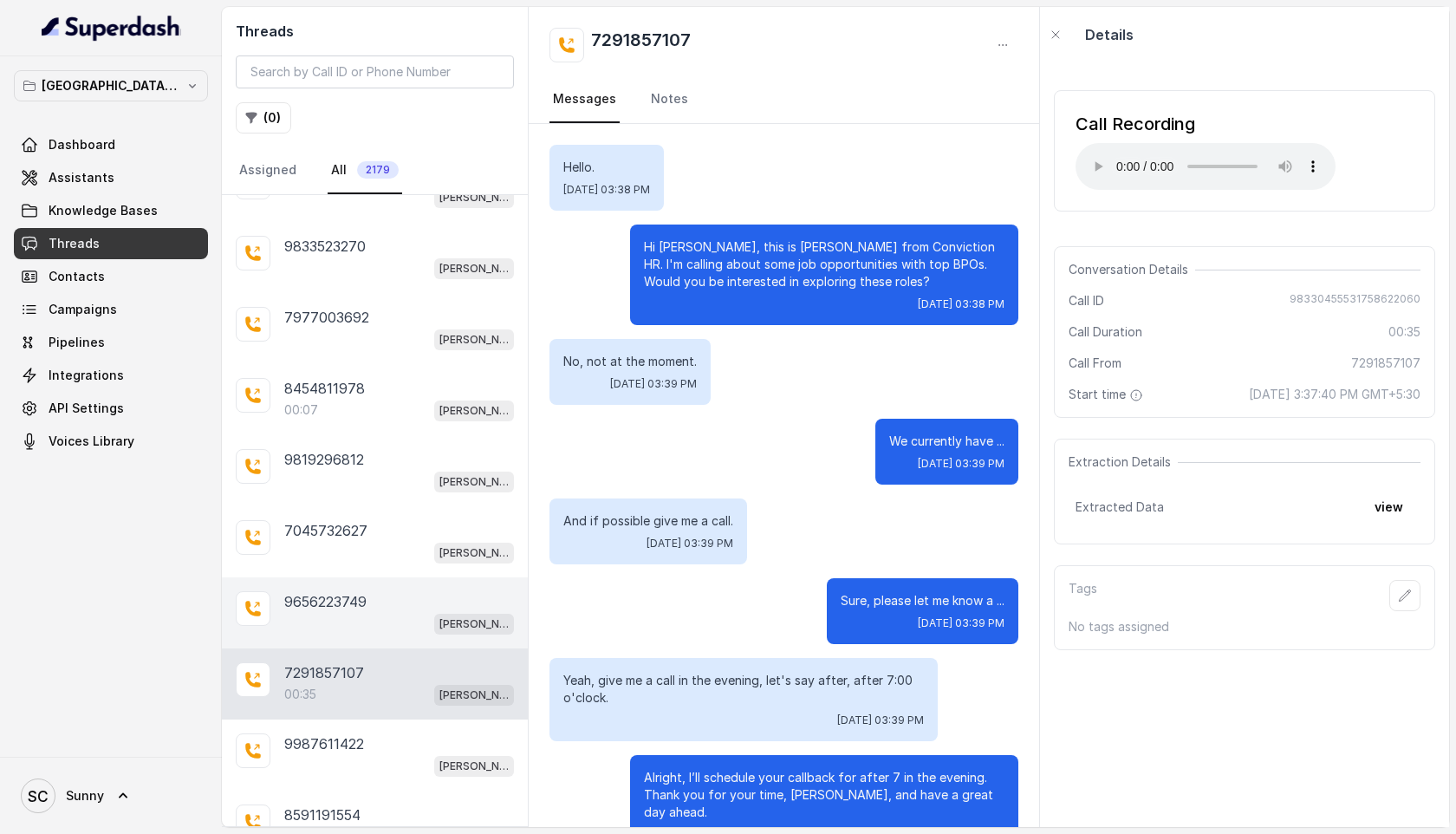
scroll to position [3019, 0]
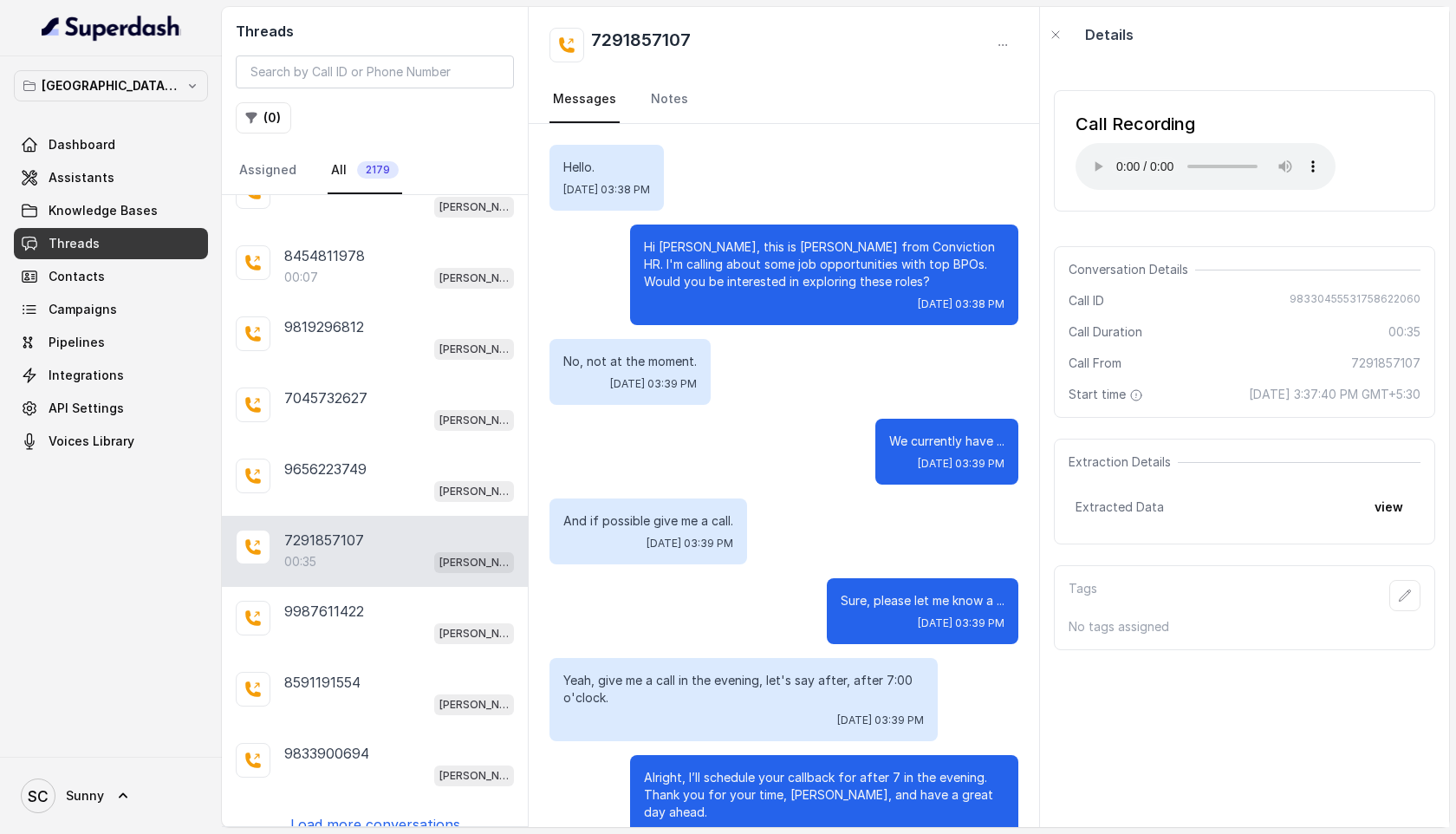
click at [364, 813] on p "Load more conversations" at bounding box center [375, 823] width 169 height 21
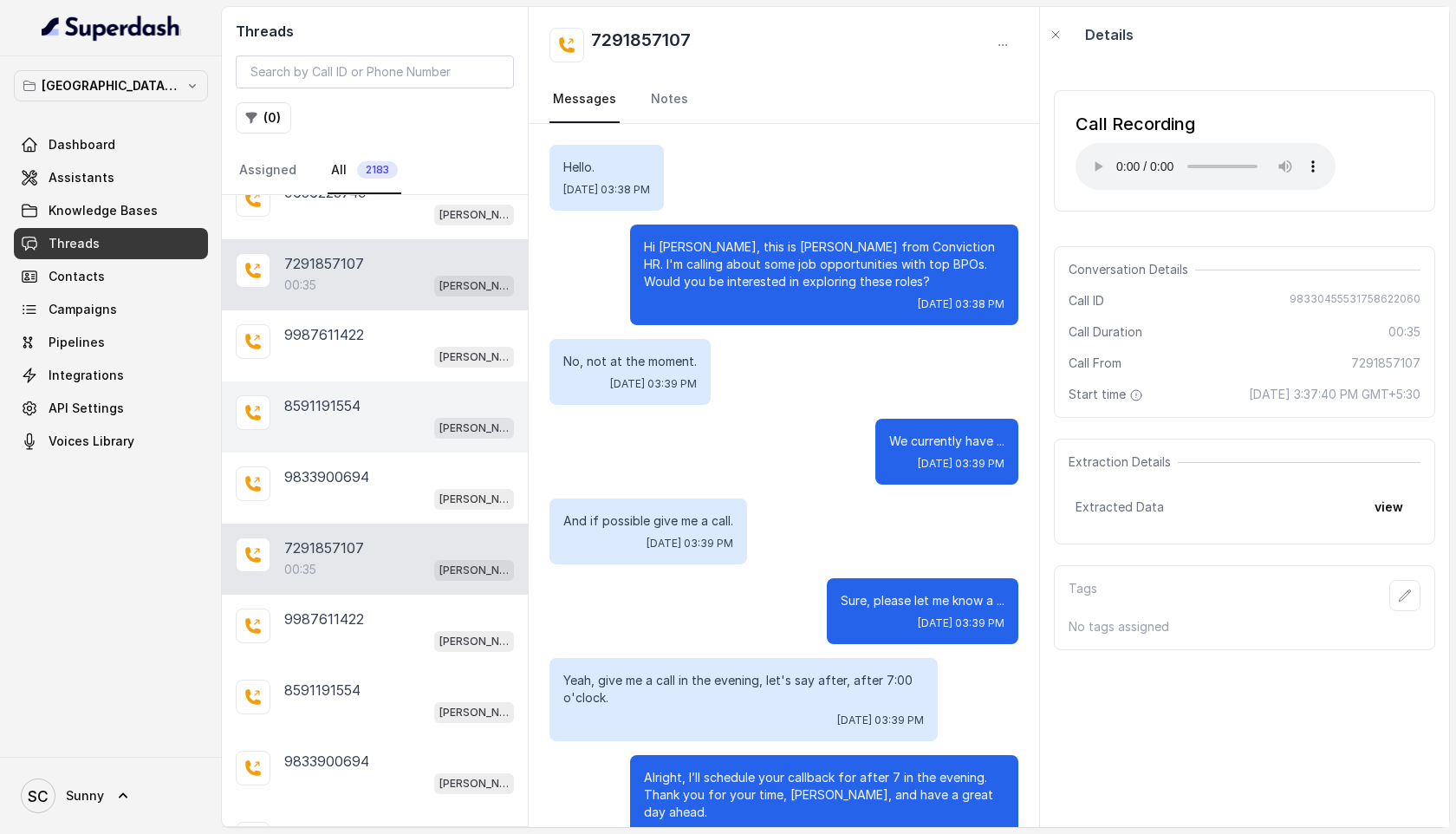
scroll to position [3337, 0]
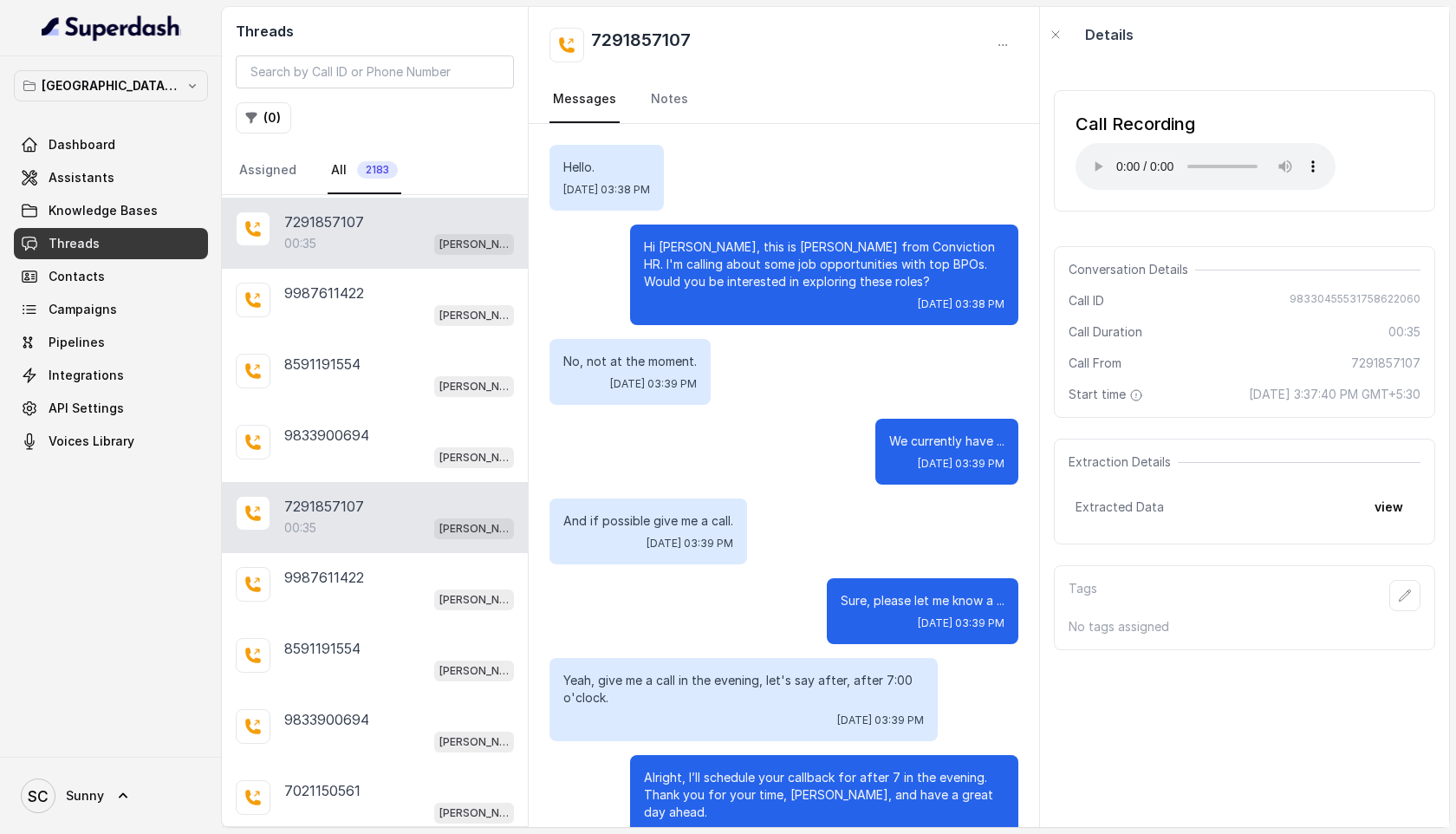
click at [343, 495] on p "7291857107" at bounding box center [324, 505] width 80 height 21
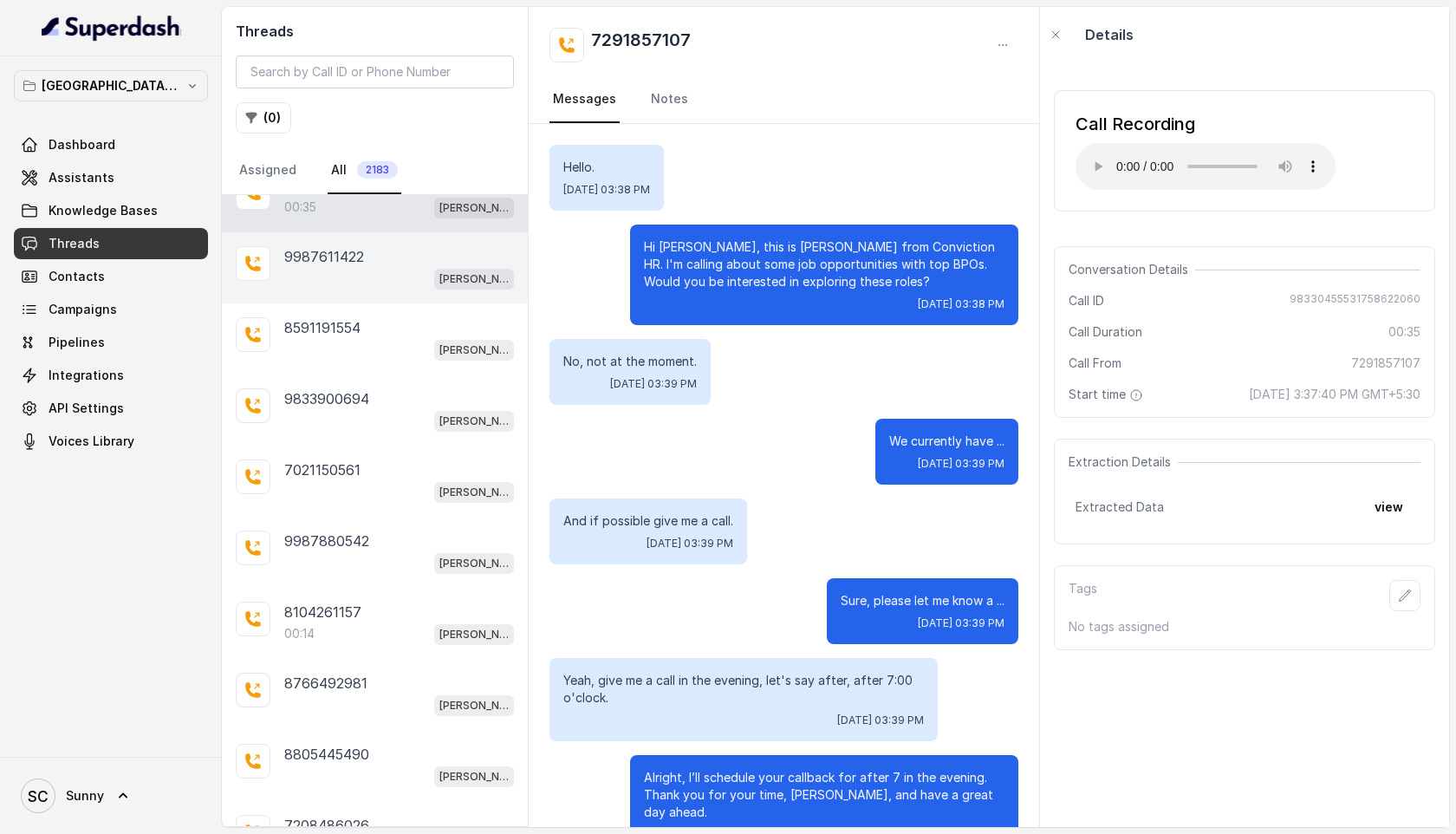
scroll to position [3725, 0]
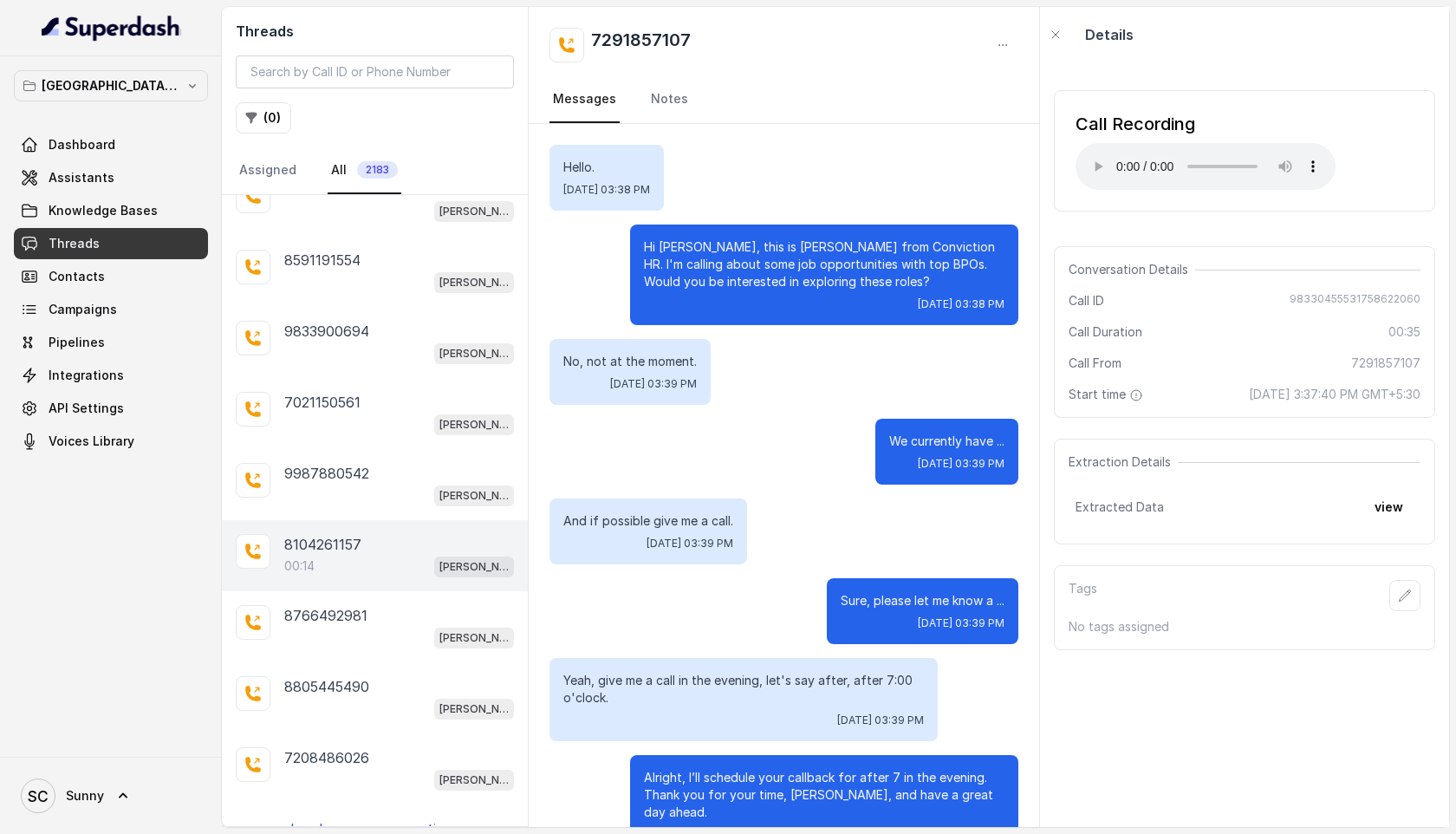
click at [344, 554] on div "00:14 [PERSON_NAME] Mumbai Conviction HR Outbound Assistant" at bounding box center [399, 565] width 230 height 23
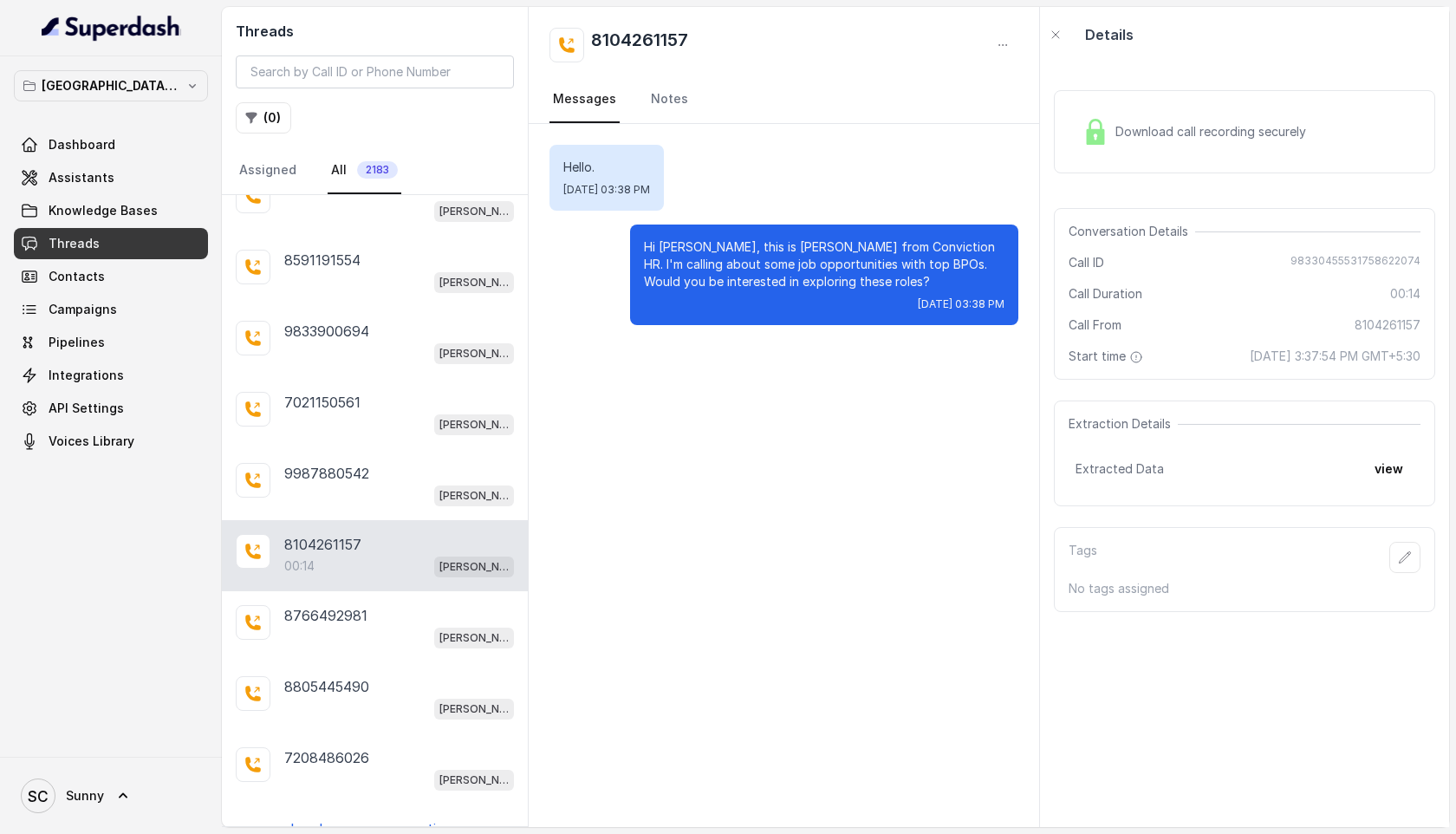
click at [351, 818] on p "Load more conversations" at bounding box center [375, 828] width 169 height 21
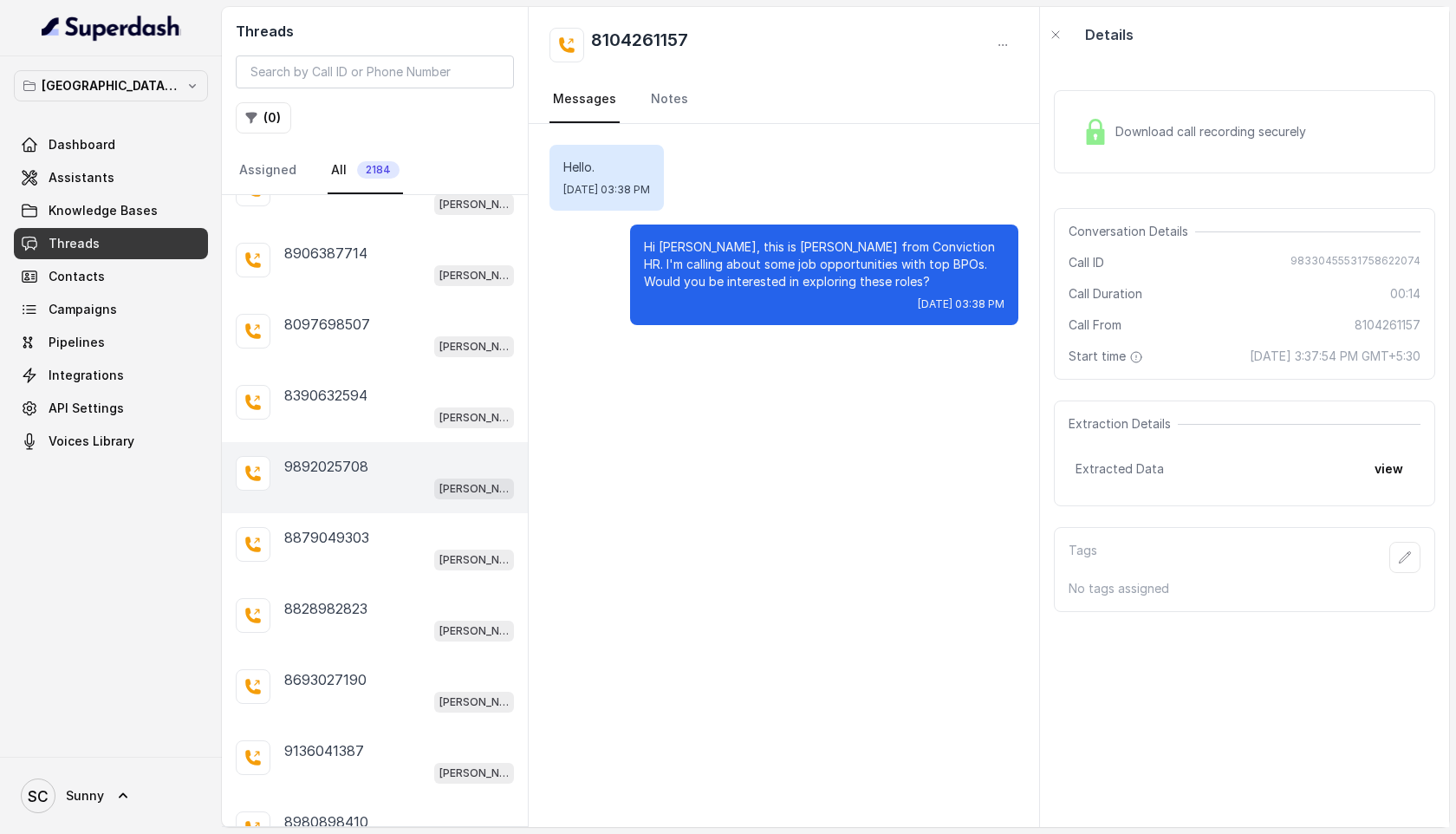
scroll to position [4432, 0]
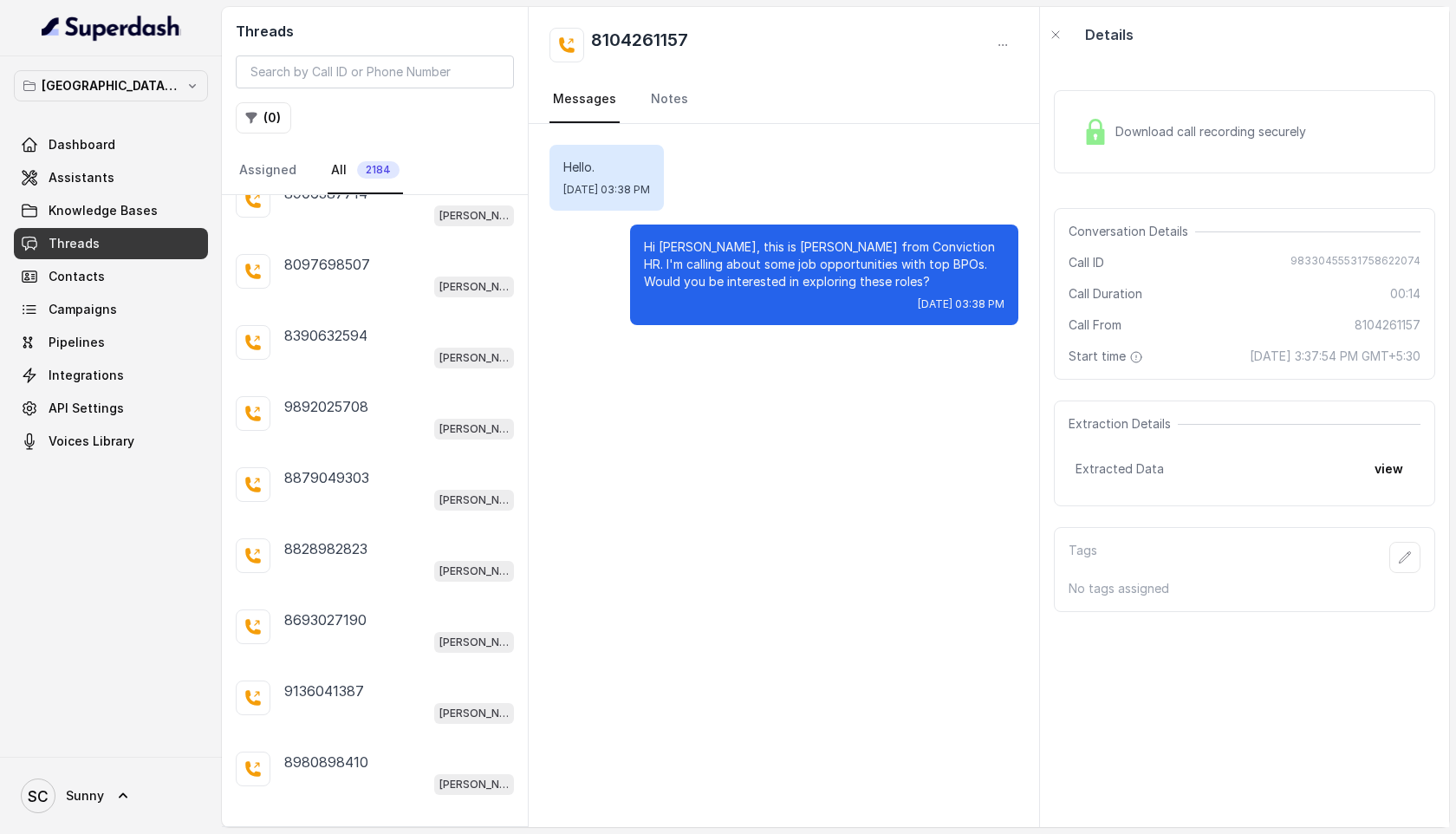
click at [358, 813] on div "9324147442 00:51 [PERSON_NAME] [GEOGRAPHIC_DATA] Conviction HR Outbound Assista…" at bounding box center [374, 510] width 306 height 631
click at [380, 822] on p "Load more conversations" at bounding box center [375, 832] width 169 height 21
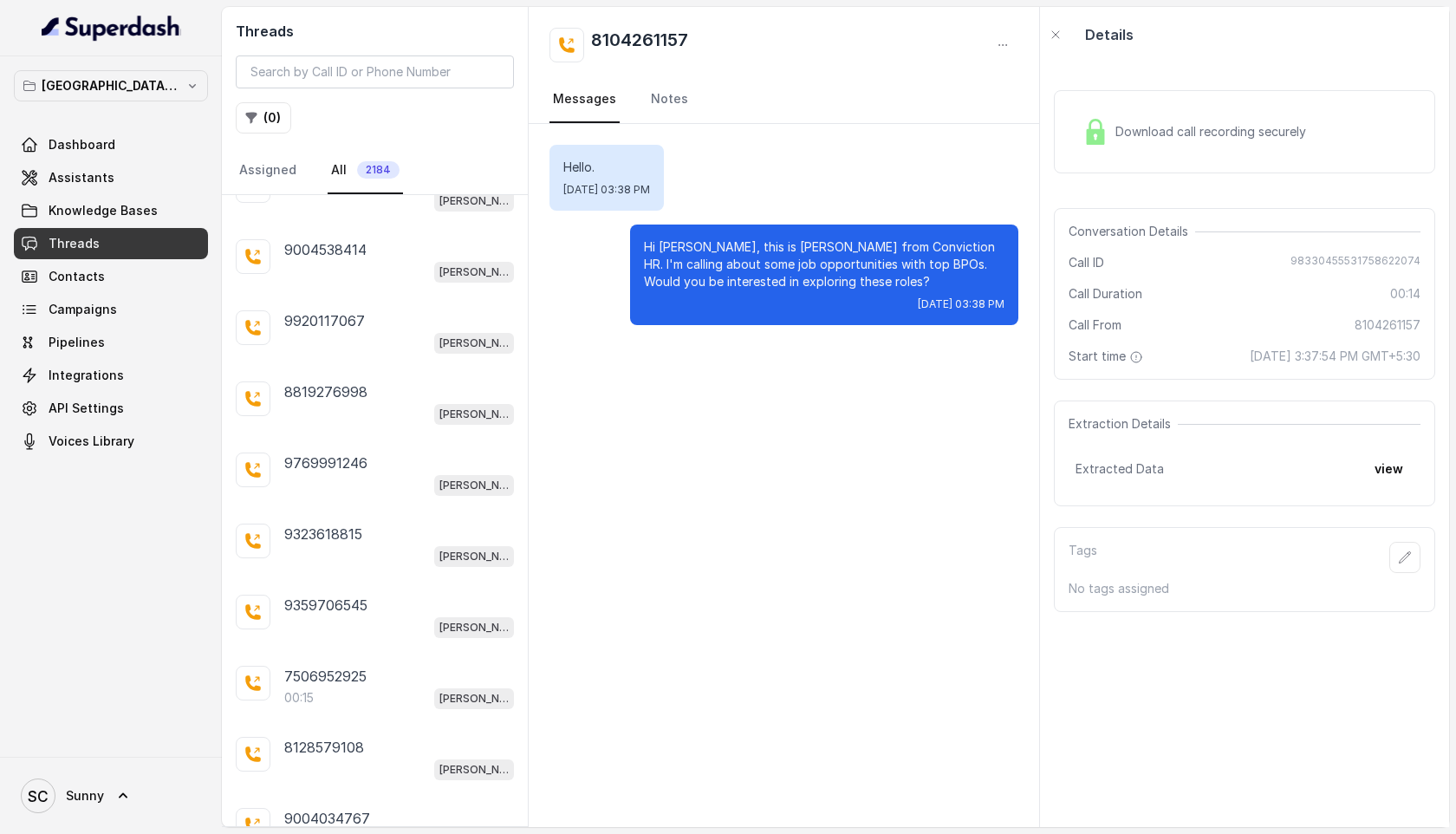
scroll to position [5138, 0]
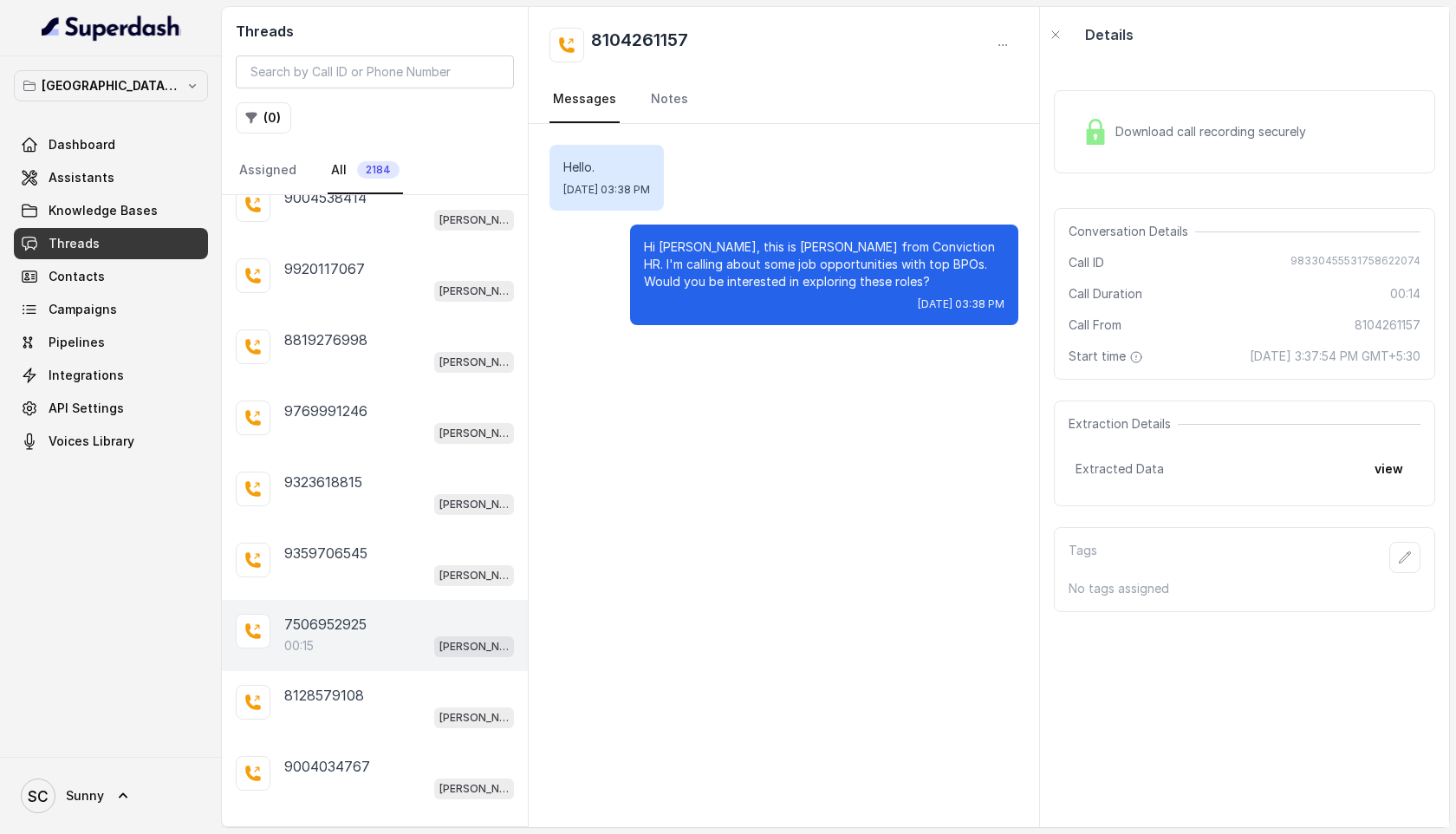
click at [336, 613] on p "7506952925" at bounding box center [326, 623] width 83 height 21
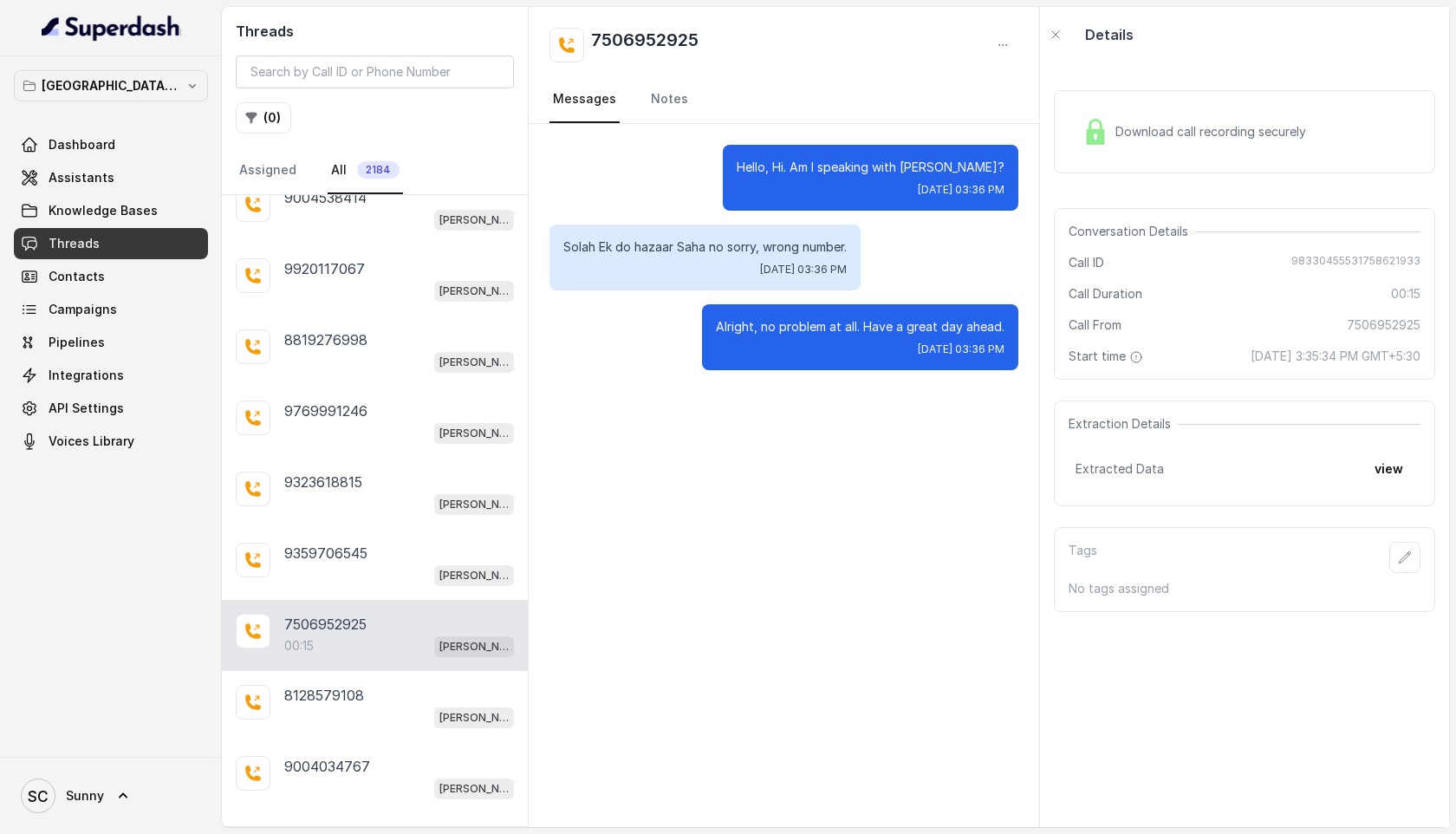
click at [1202, 135] on span "Download call recording securely" at bounding box center [1215, 132] width 198 height 18
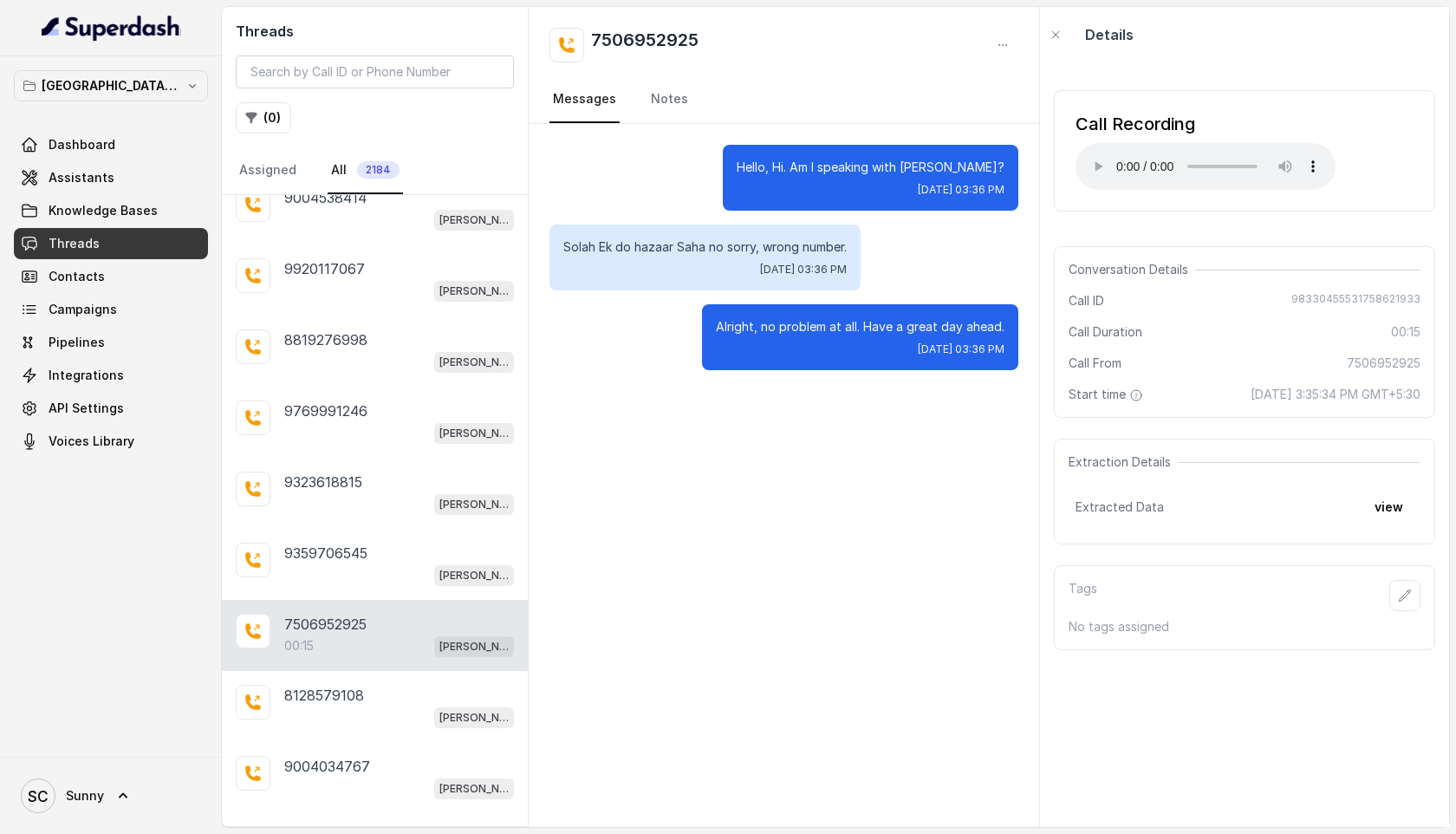
click at [358, 790] on div "9324147442 00:51 [PERSON_NAME] [GEOGRAPHIC_DATA] Conviction HR Outbound Assista…" at bounding box center [374, 510] width 306 height 631
click at [360, 827] on p "Load more conversations" at bounding box center [375, 837] width 169 height 21
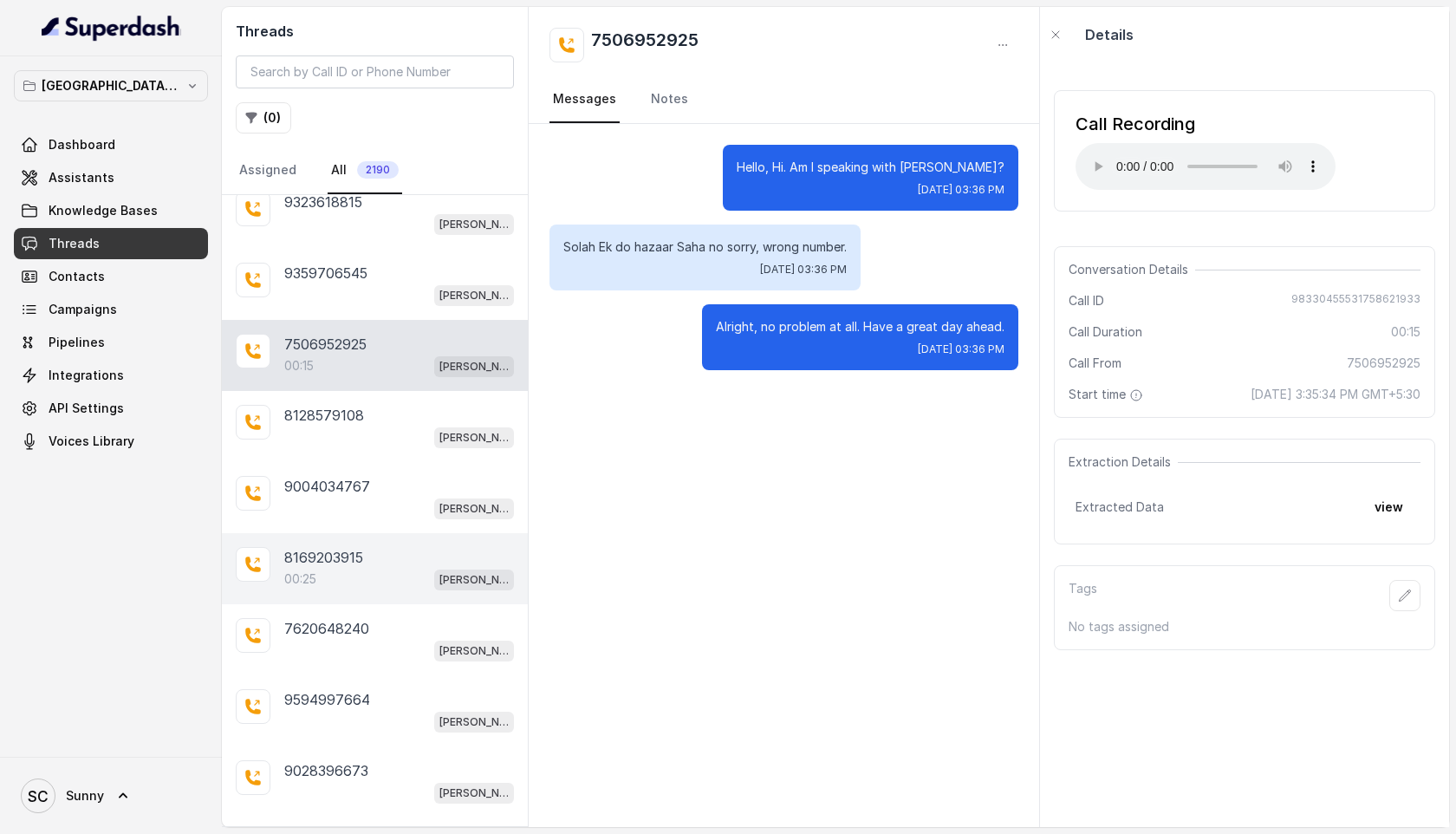
click at [325, 567] on div "00:25 [PERSON_NAME] Mumbai Conviction HR Outbound Assistant" at bounding box center [399, 578] width 230 height 23
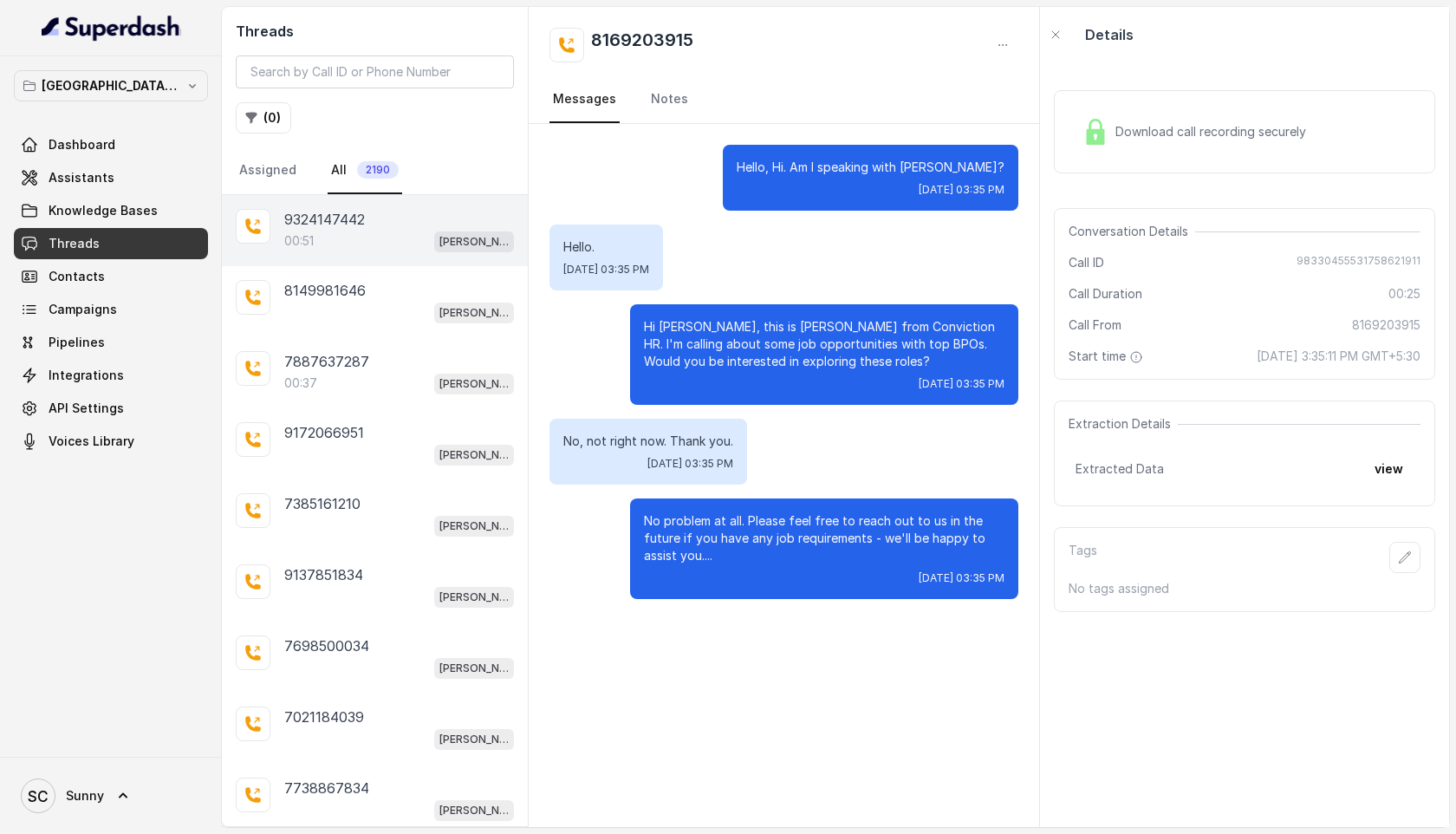
click at [318, 249] on div "00:51 [PERSON_NAME] Mumbai Conviction HR Outbound Assistant" at bounding box center [399, 240] width 230 height 23
